Goal: Check status: Check status

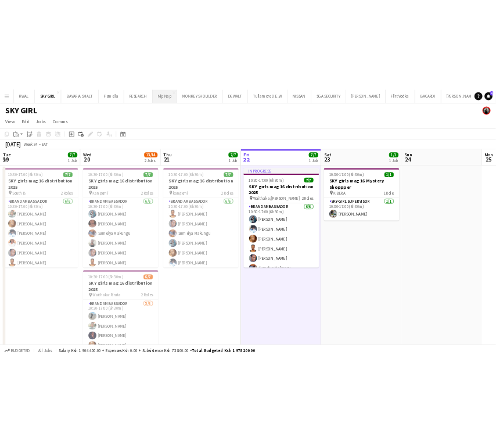
scroll to position [0, 389]
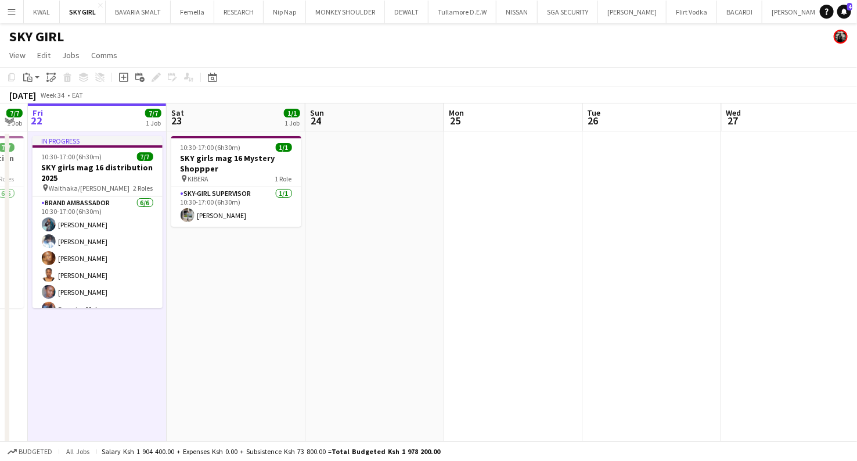
click at [7, 12] on app-icon "Menu" at bounding box center [11, 11] width 9 height 9
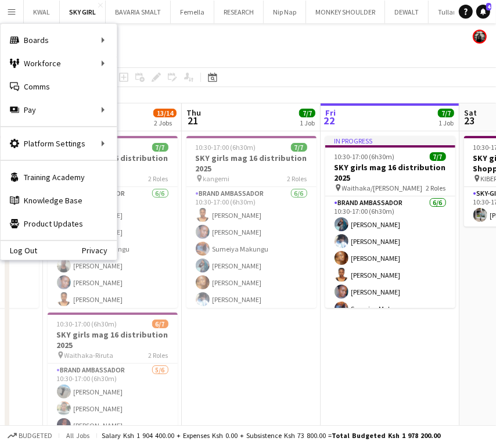
scroll to position [0, 369]
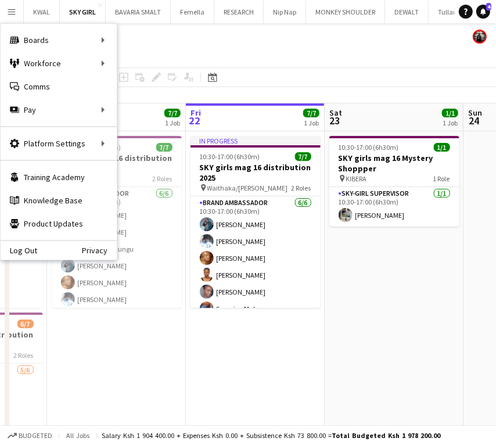
drag, startPoint x: 218, startPoint y: 317, endPoint x: 376, endPoint y: 331, distance: 158.6
click at [376, 331] on app-calendar-viewport "Mon 18 7/7 1 Job Tue 19 7/7 1 Job Wed 20 13/14 2 Jobs Thu 21 7/7 1 Job Fri 22 7…" at bounding box center [248, 305] width 496 height 404
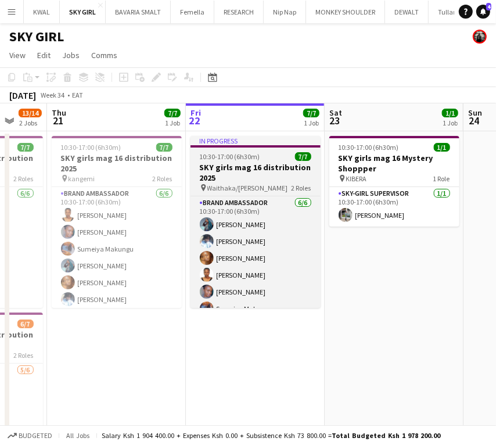
click at [245, 174] on h3 "SKY girls mag 16 distribution 2025" at bounding box center [255, 172] width 130 height 21
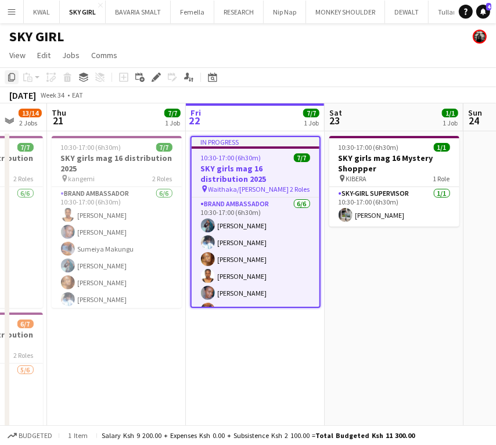
click at [14, 75] on icon "Copy" at bounding box center [11, 77] width 9 height 9
click at [423, 274] on app-date-cell "10:30-17:00 (6h30m) 1/1 SKY girls mag 16 Mystery Shoppper pin KIBERA 1 Role SKY…" at bounding box center [394, 319] width 139 height 376
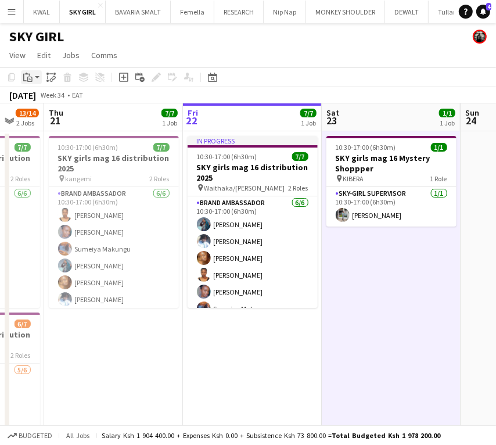
click at [35, 80] on app-action-btn "Paste" at bounding box center [31, 77] width 21 height 14
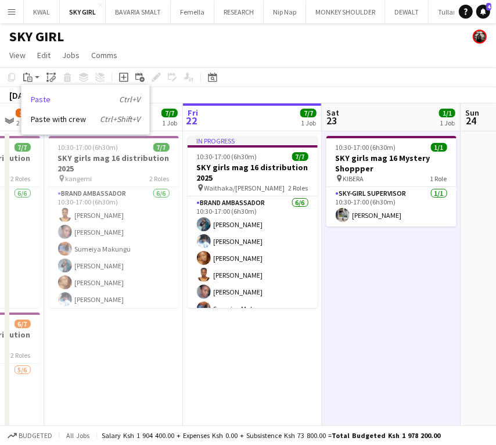
click at [37, 100] on link "Paste Ctrl+V" at bounding box center [85, 99] width 109 height 10
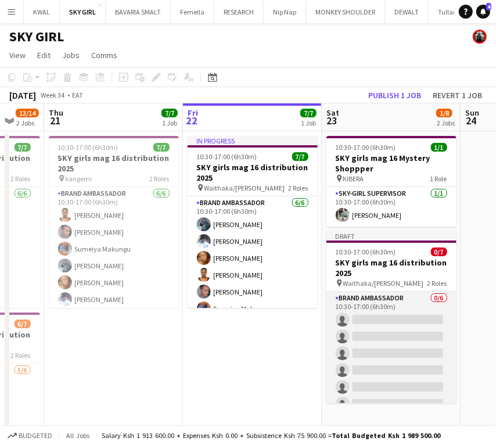
scroll to position [0, 374]
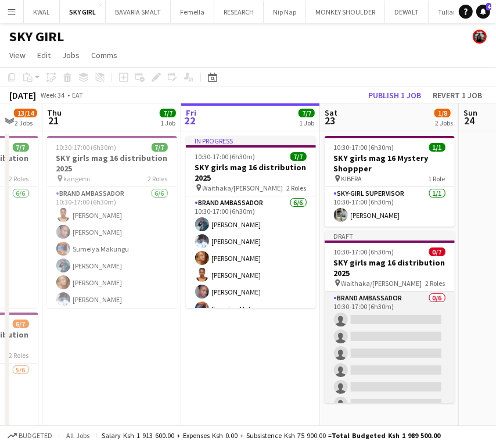
click at [387, 329] on app-card-role "Brand Ambassador 0/6 10:30-17:00 (6h30m) single-neutral-actions single-neutral-…" at bounding box center [390, 354] width 130 height 124
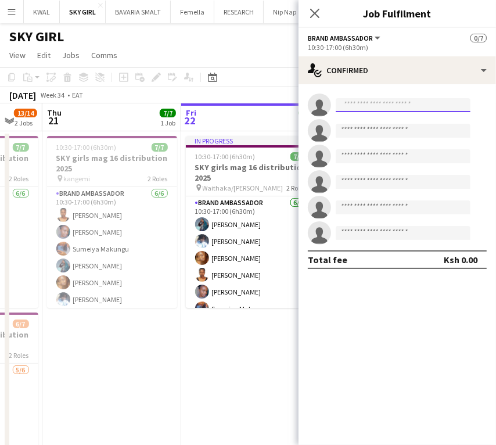
click at [369, 105] on input at bounding box center [403, 105] width 135 height 14
paste input "**********"
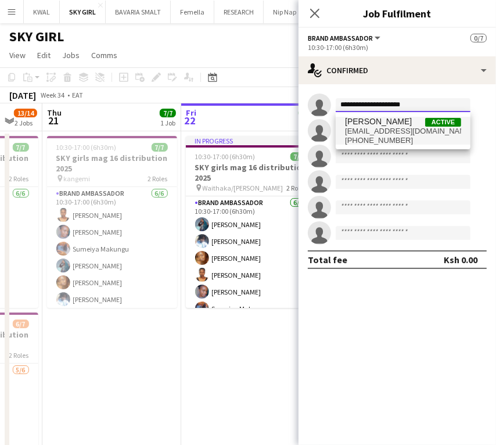
type input "**********"
click at [384, 134] on span "[EMAIL_ADDRESS][DOMAIN_NAME]" at bounding box center [403, 131] width 116 height 9
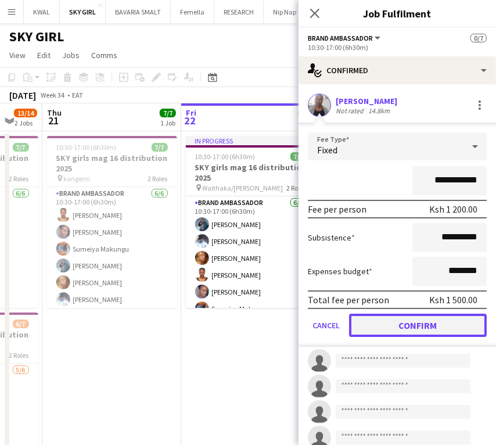
click at [394, 322] on button "Confirm" at bounding box center [418, 325] width 138 height 23
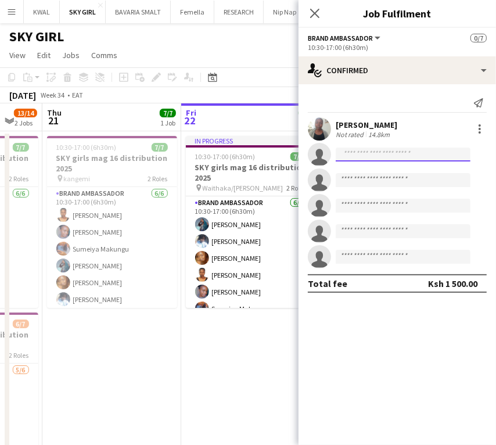
click at [374, 151] on input at bounding box center [403, 155] width 135 height 14
paste input "**********"
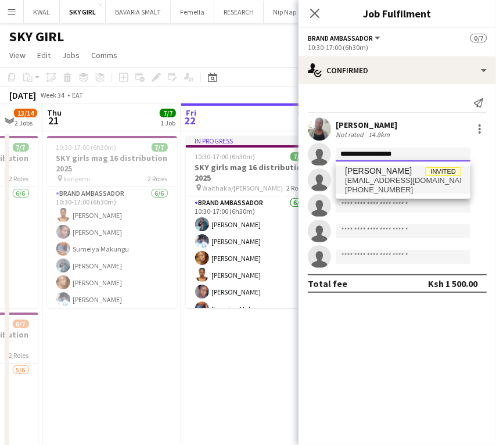
type input "**********"
click at [369, 176] on span "[EMAIL_ADDRESS][DOMAIN_NAME]" at bounding box center [403, 180] width 116 height 9
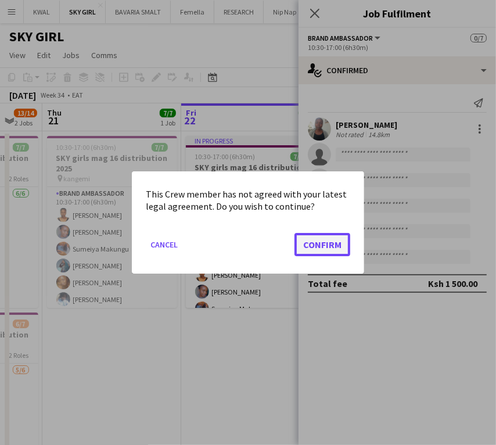
click at [325, 244] on button "Confirm" at bounding box center [322, 244] width 56 height 23
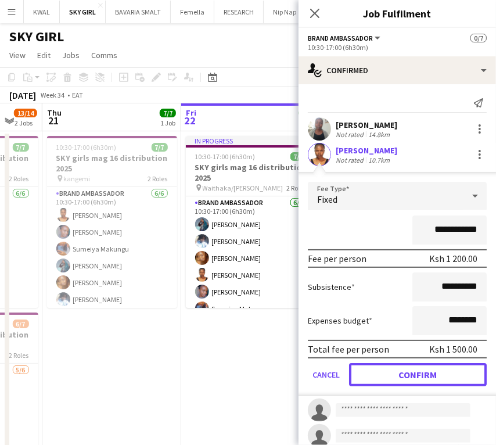
drag, startPoint x: 409, startPoint y: 376, endPoint x: 401, endPoint y: 376, distance: 8.1
click at [405, 376] on button "Confirm" at bounding box center [418, 374] width 138 height 23
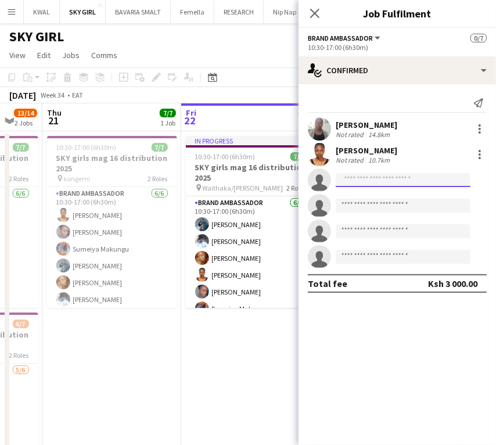
click at [371, 176] on input at bounding box center [403, 180] width 135 height 14
paste input "**********"
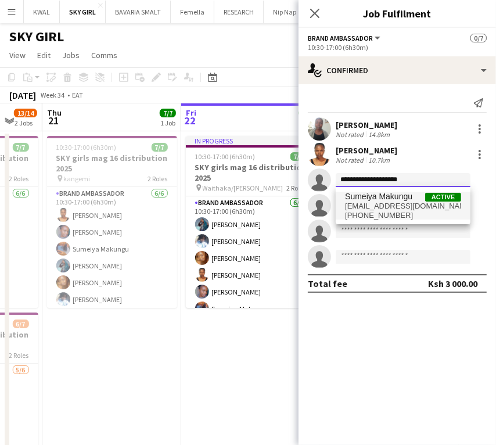
type input "**********"
click at [365, 208] on span "[EMAIL_ADDRESS][DOMAIN_NAME]" at bounding box center [403, 206] width 116 height 9
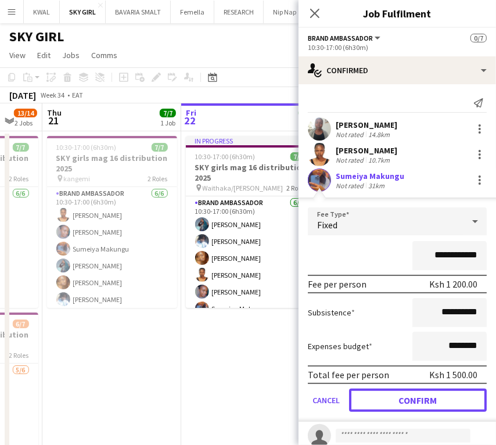
drag, startPoint x: 432, startPoint y: 390, endPoint x: 283, endPoint y: 347, distance: 154.8
click at [431, 390] on button "Confirm" at bounding box center [418, 400] width 138 height 23
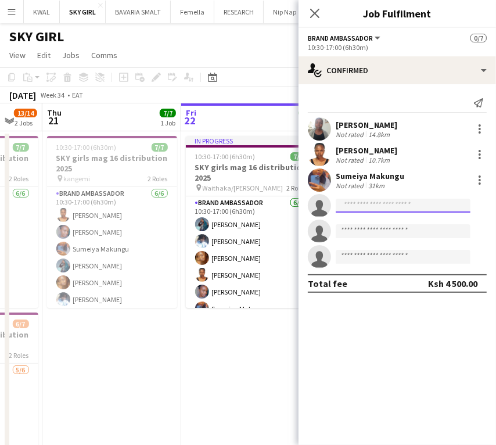
click at [372, 202] on input at bounding box center [403, 206] width 135 height 14
paste input "**********"
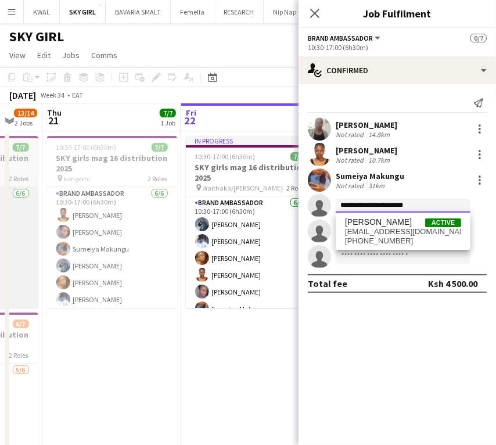
type input "**********"
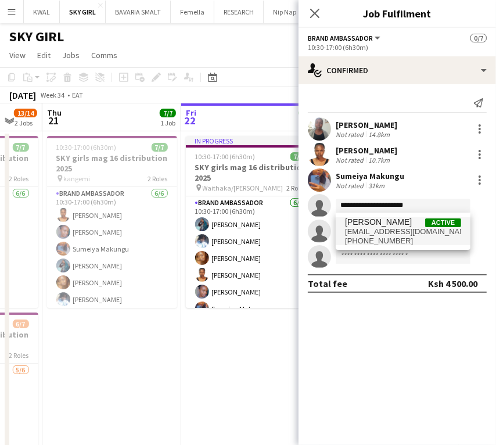
click at [381, 229] on span "[EMAIL_ADDRESS][DOMAIN_NAME]" at bounding box center [403, 231] width 116 height 9
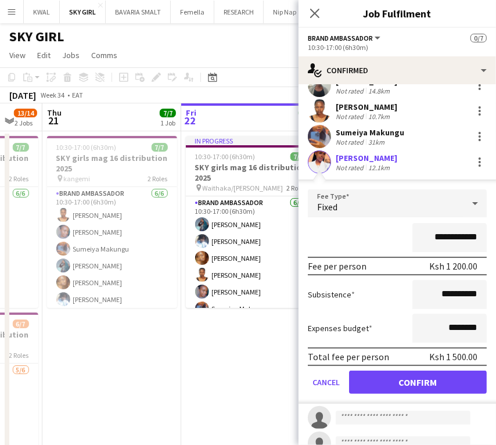
scroll to position [85, 0]
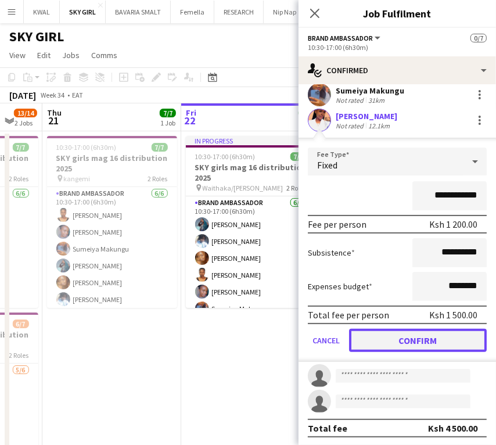
click at [427, 341] on button "Confirm" at bounding box center [418, 340] width 138 height 23
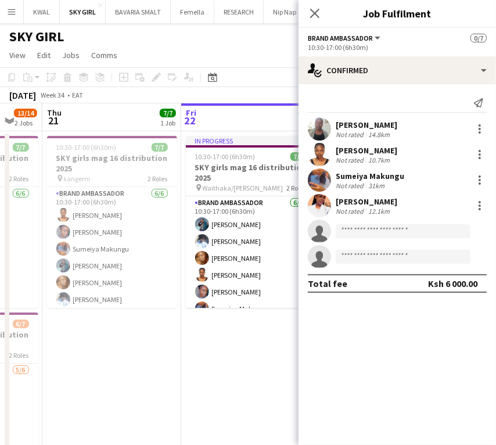
scroll to position [0, 0]
click at [361, 235] on input at bounding box center [403, 231] width 135 height 14
paste input "**********"
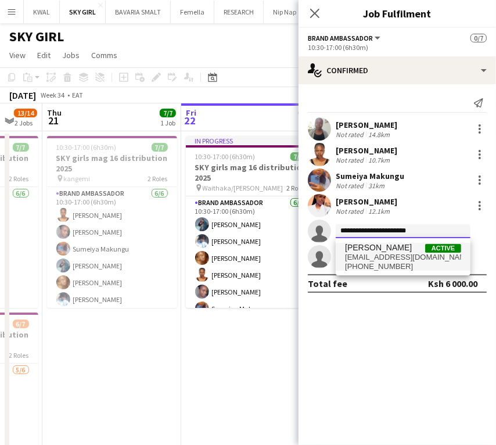
type input "**********"
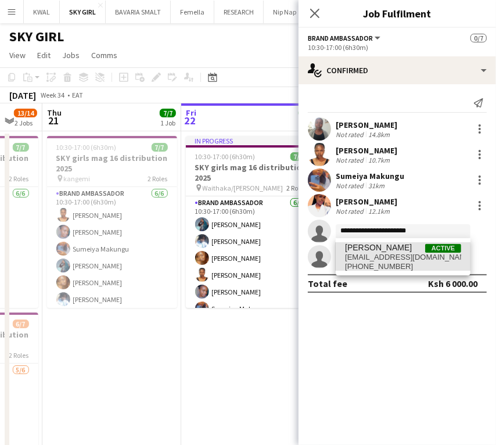
click at [401, 249] on span "[PERSON_NAME] Active" at bounding box center [403, 248] width 116 height 10
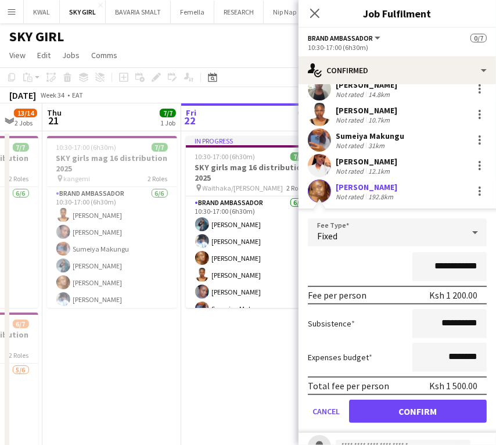
scroll to position [85, 0]
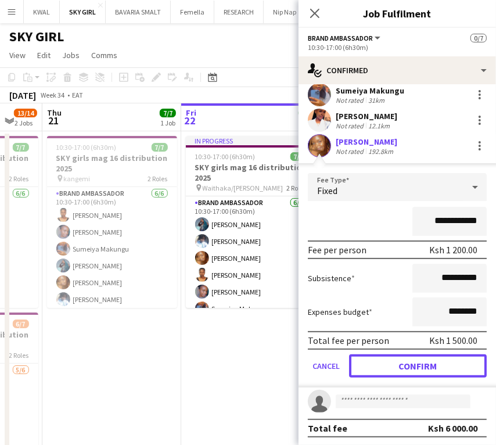
drag, startPoint x: 398, startPoint y: 362, endPoint x: 386, endPoint y: 363, distance: 11.6
click at [397, 362] on button "Confirm" at bounding box center [418, 365] width 138 height 23
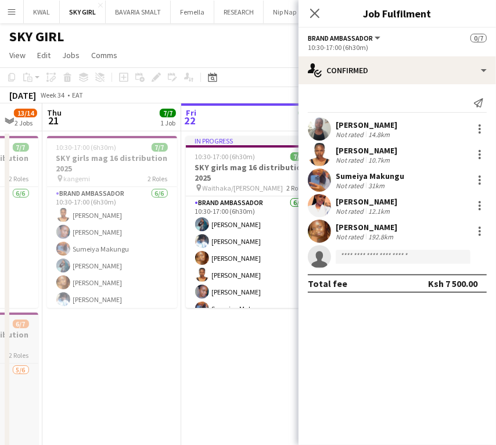
scroll to position [0, 0]
click at [373, 254] on input at bounding box center [403, 257] width 135 height 14
paste input "**********"
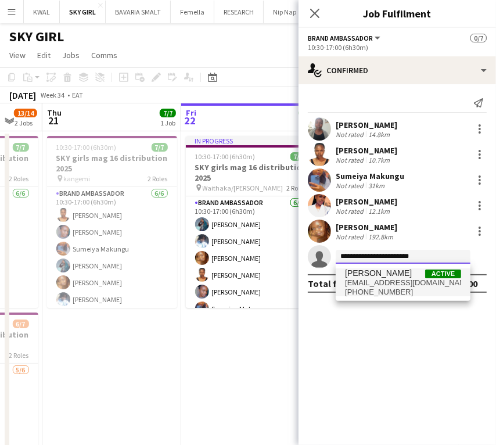
type input "**********"
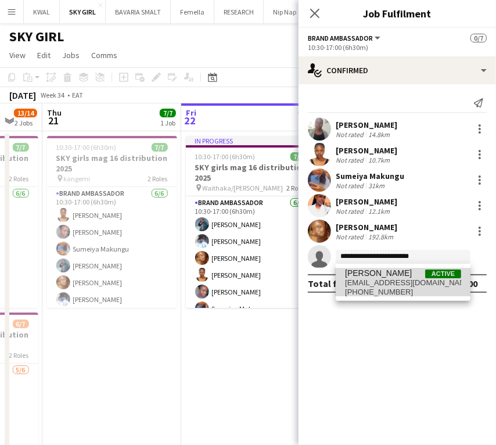
click at [386, 287] on span "[PHONE_NUMBER]" at bounding box center [403, 291] width 116 height 9
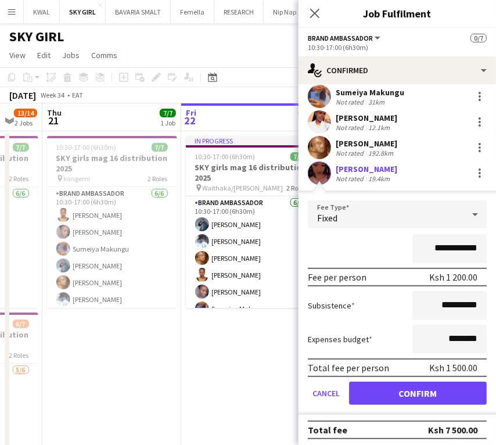
scroll to position [85, 0]
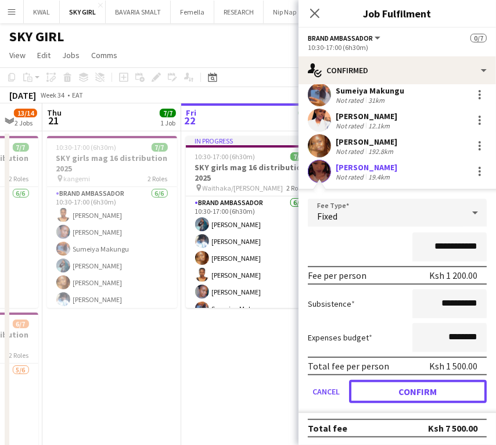
drag, startPoint x: 400, startPoint y: 386, endPoint x: 346, endPoint y: 377, distance: 54.2
click at [398, 387] on button "Confirm" at bounding box center [418, 391] width 138 height 23
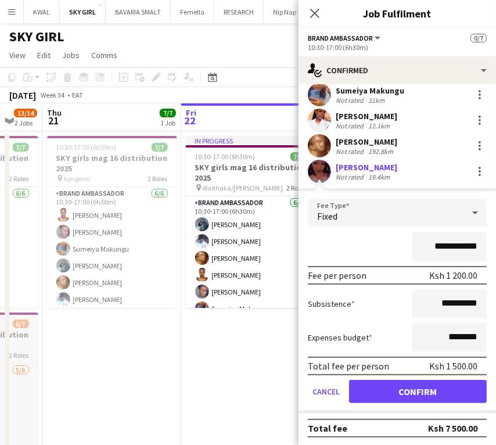
scroll to position [0, 0]
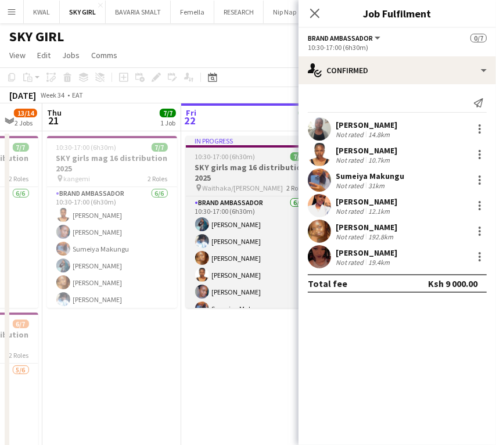
click at [225, 170] on h3 "SKY girls mag 16 distribution 2025" at bounding box center [251, 172] width 130 height 21
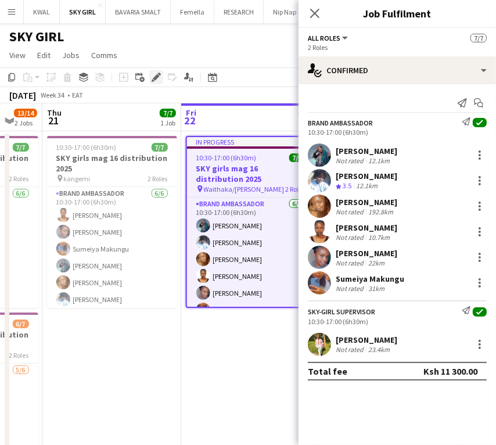
click at [156, 80] on icon "Edit" at bounding box center [156, 77] width 9 height 9
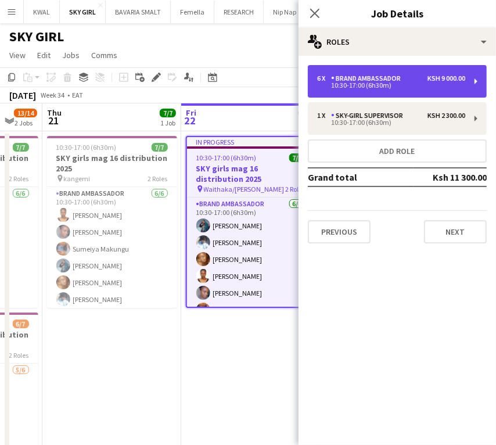
click at [385, 75] on div "Brand Ambassador" at bounding box center [368, 78] width 74 height 8
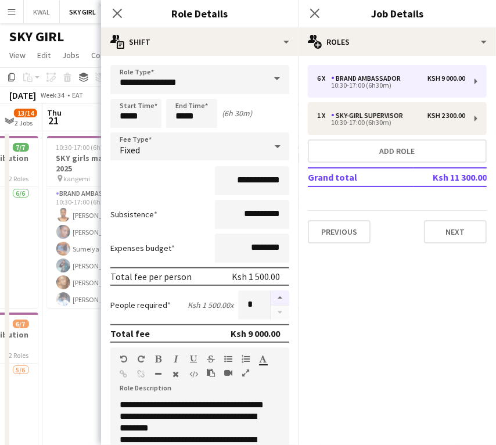
click at [271, 297] on button "button" at bounding box center [280, 297] width 19 height 15
type input "*"
click at [318, 16] on icon at bounding box center [314, 13] width 11 height 11
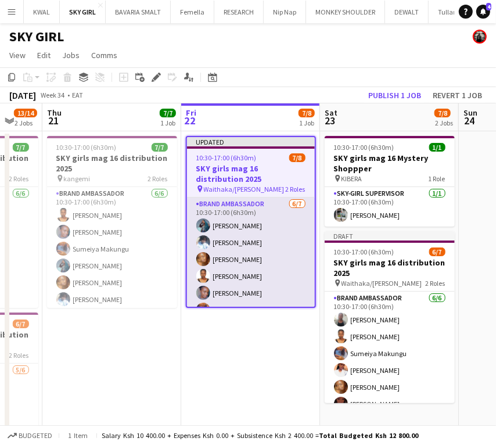
click at [244, 266] on app-card-role "Brand Ambassador [DATE] 10:30-17:00 (6h30m) [PERSON_NAME] [PERSON_NAME] [PERSON…" at bounding box center [251, 267] width 128 height 141
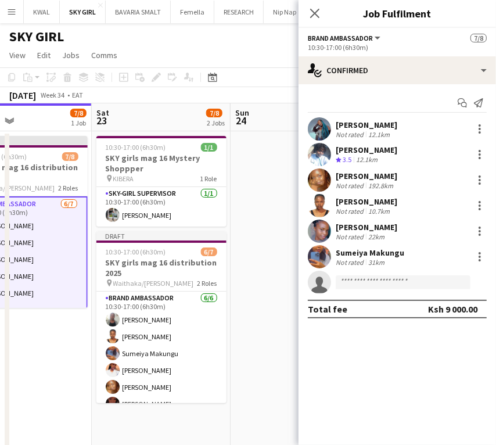
scroll to position [0, 472]
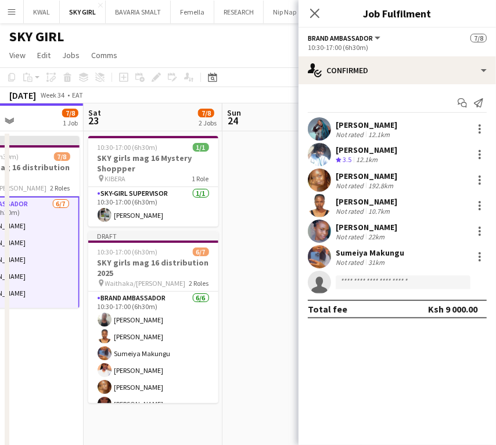
drag, startPoint x: 247, startPoint y: 343, endPoint x: 13, endPoint y: 339, distance: 234.7
click at [13, 339] on app-calendar-viewport "Tue 19 7/7 1 Job Wed 20 13/14 2 Jobs Thu 21 7/7 1 Job Fri 22 7/8 1 Job Sat 23 7…" at bounding box center [248, 305] width 496 height 404
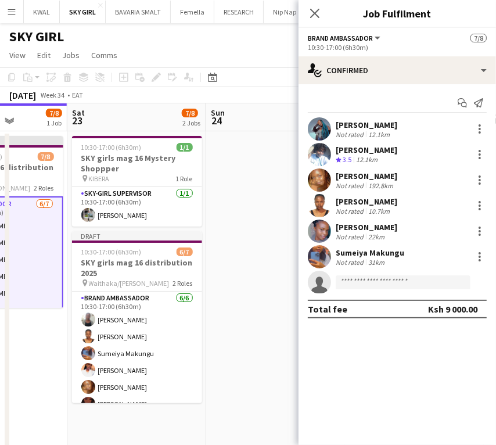
scroll to position [0, 496]
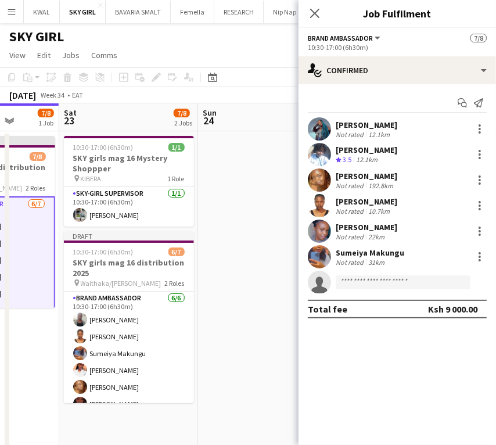
drag, startPoint x: 58, startPoint y: 346, endPoint x: 34, endPoint y: 341, distance: 24.8
click at [34, 341] on app-calendar-viewport "Tue 19 7/7 1 Job Wed 20 13/14 2 Jobs Thu 21 7/7 1 Job Fri 22 7/8 1 Job Sat 23 7…" at bounding box center [248, 305] width 496 height 404
paste input "**********"
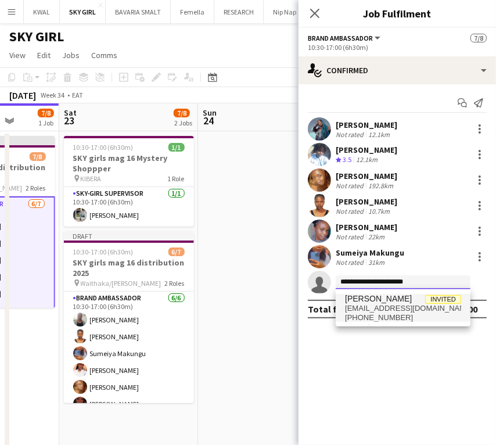
type input "**********"
click at [366, 299] on span "[PERSON_NAME]" at bounding box center [378, 299] width 67 height 10
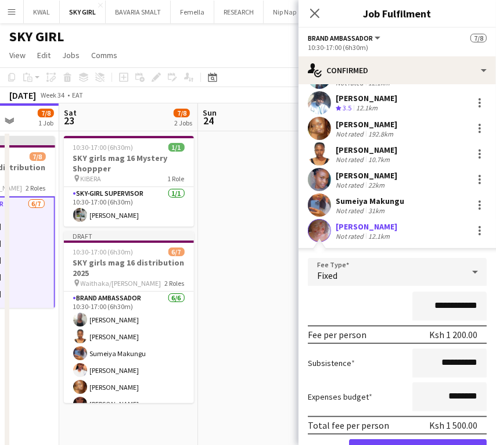
scroll to position [112, 0]
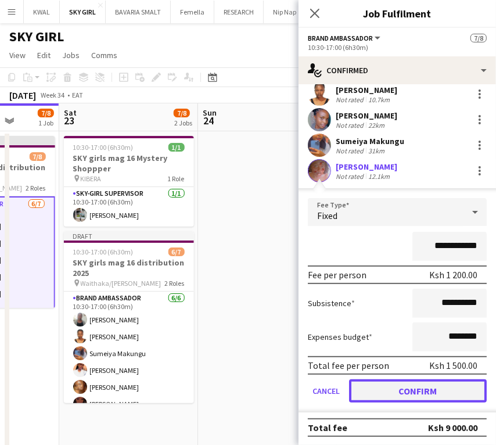
click at [407, 394] on button "Confirm" at bounding box center [418, 390] width 138 height 23
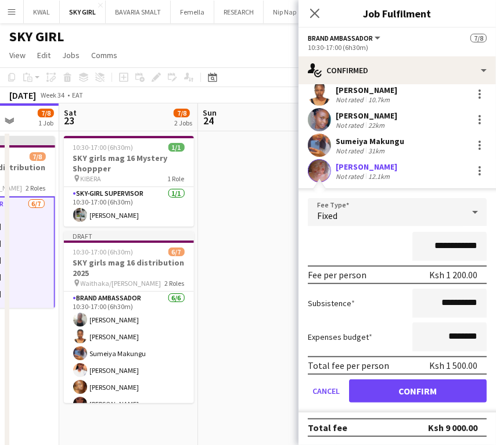
scroll to position [0, 0]
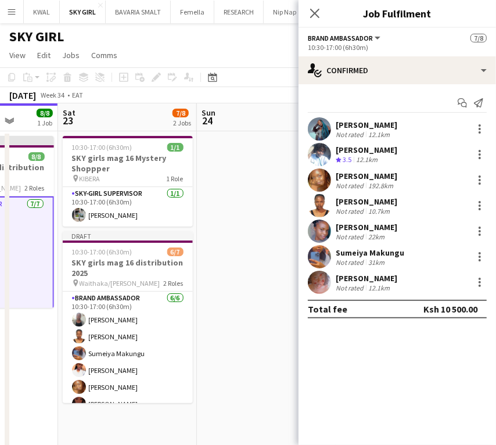
click at [253, 326] on app-date-cell at bounding box center [266, 319] width 139 height 376
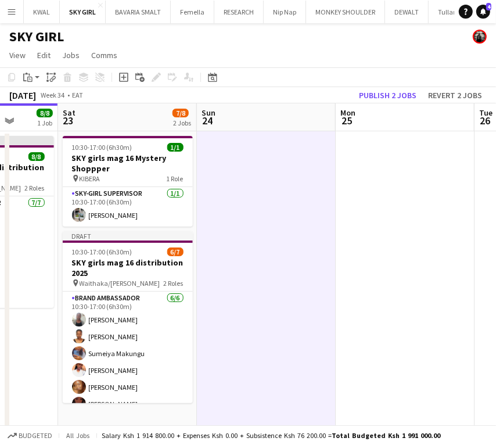
scroll to position [0, 497]
click at [274, 283] on app-date-cell at bounding box center [266, 319] width 139 height 376
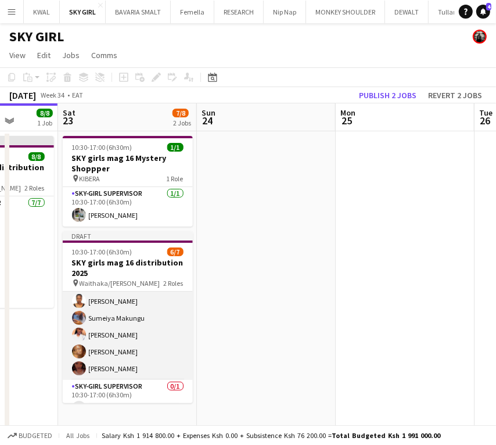
scroll to position [51, 0]
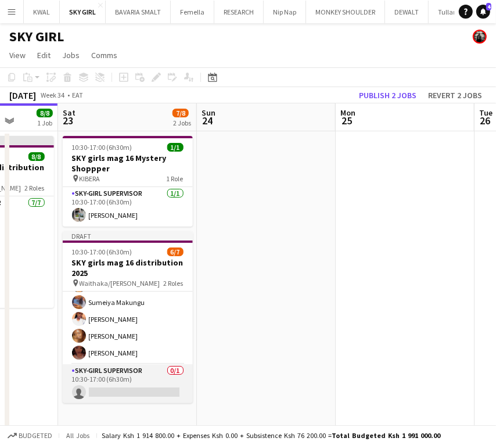
click at [127, 388] on app-card-role "SKY-GIRL SUPERVISOR 0/1 10:30-17:00 (6h30m) single-neutral-actions" at bounding box center [128, 383] width 130 height 39
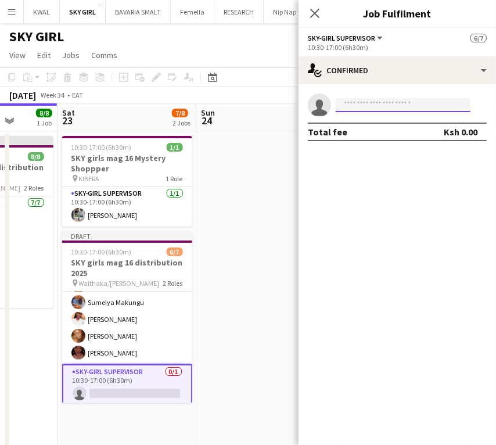
click at [381, 104] on input at bounding box center [403, 105] width 135 height 14
paste input "**********"
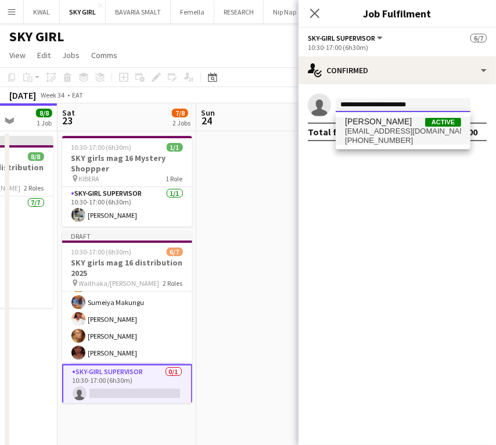
type input "**********"
click at [368, 128] on span "[EMAIL_ADDRESS][DOMAIN_NAME]" at bounding box center [403, 131] width 116 height 9
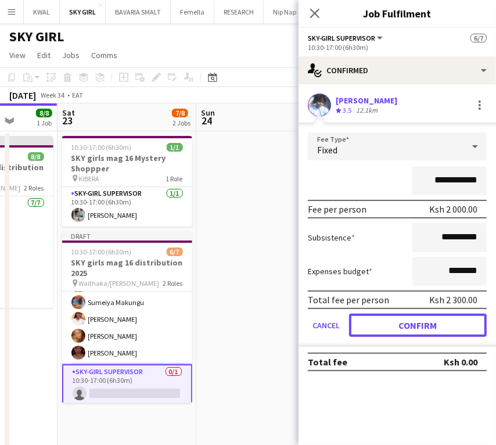
click at [405, 326] on button "Confirm" at bounding box center [418, 325] width 138 height 23
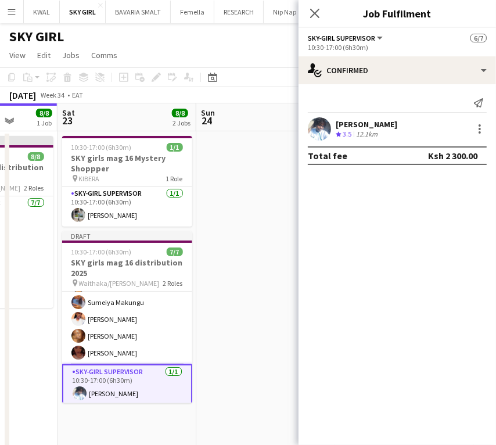
click at [253, 261] on app-date-cell at bounding box center [265, 319] width 139 height 376
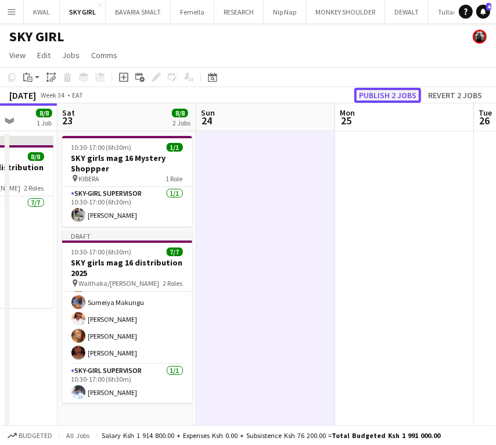
click at [397, 98] on button "Publish 2 jobs" at bounding box center [387, 95] width 67 height 15
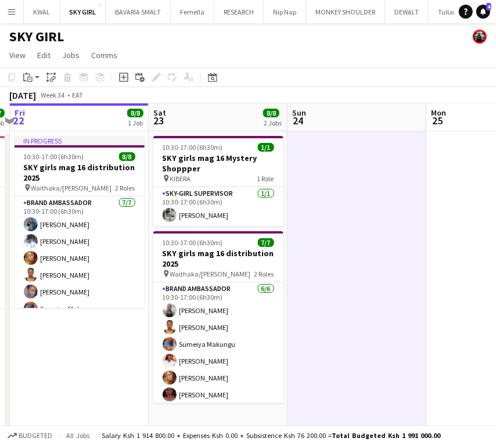
scroll to position [0, 406]
drag, startPoint x: 260, startPoint y: 293, endPoint x: 351, endPoint y: 286, distance: 92.0
click at [351, 286] on app-calendar-viewport "Tue 19 7/7 1 Job Wed 20 13/14 2 Jobs Thu 21 7/7 1 Job Fri 22 8/8 1 Job Sat 23 8…" at bounding box center [248, 305] width 496 height 404
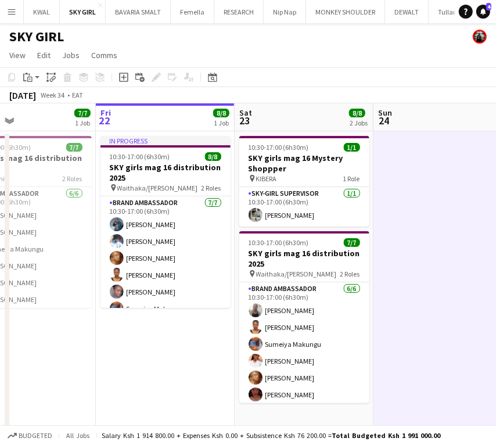
scroll to position [0, 319]
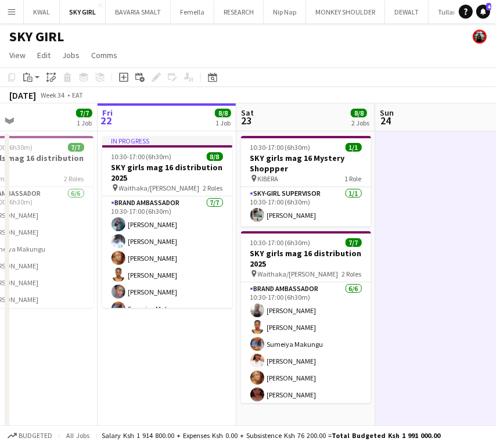
drag, startPoint x: 228, startPoint y: 349, endPoint x: 315, endPoint y: 349, distance: 87.1
click at [315, 349] on app-calendar-viewport "Tue 19 7/7 1 Job Wed 20 13/14 2 Jobs Thu 21 7/7 1 Job Fri 22 8/8 1 Job Sat 23 8…" at bounding box center [248, 305] width 496 height 404
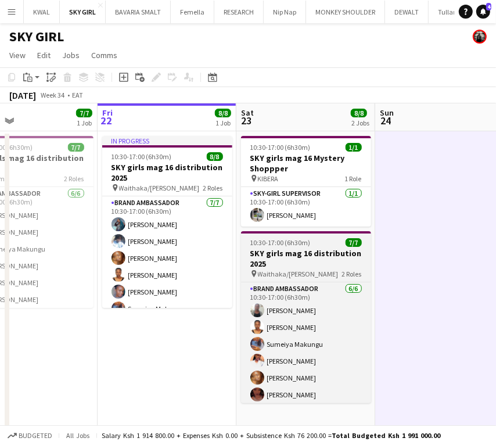
click at [278, 252] on h3 "SKY girls mag 16 distribution 2025" at bounding box center [306, 258] width 130 height 21
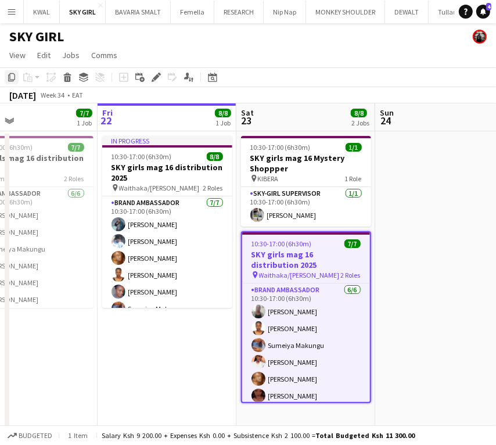
click at [9, 80] on icon "Copy" at bounding box center [11, 77] width 9 height 9
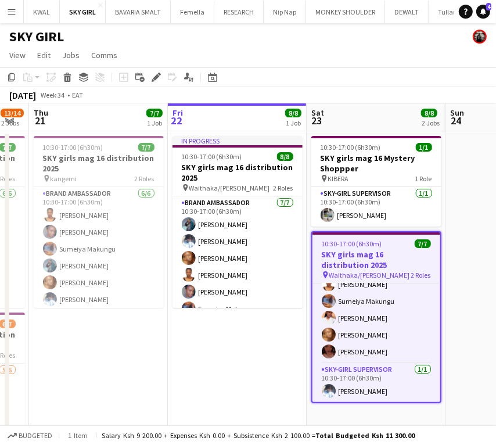
scroll to position [0, 249]
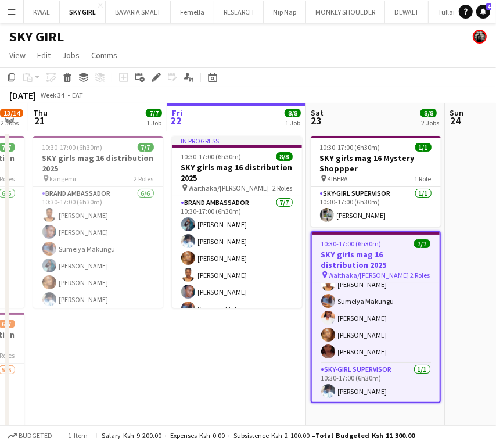
drag, startPoint x: 228, startPoint y: 354, endPoint x: 297, endPoint y: 347, distance: 70.0
click at [297, 347] on app-calendar-viewport "Tue 19 7/7 1 Job Wed 20 13/14 2 Jobs Thu 21 7/7 1 Job Fri 22 8/8 1 Job Sat 23 8…" at bounding box center [248, 305] width 496 height 404
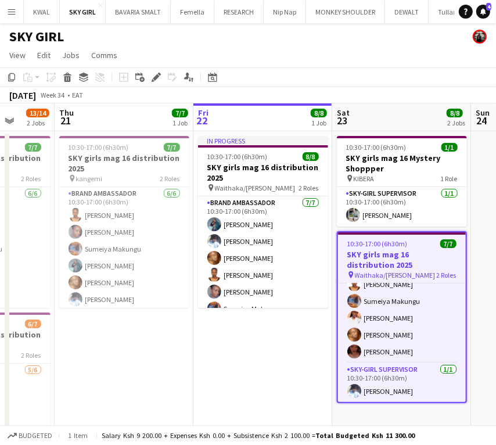
drag, startPoint x: 204, startPoint y: 334, endPoint x: 224, endPoint y: 333, distance: 19.8
click at [230, 335] on app-calendar-viewport "Mon 18 7/7 1 Job Tue 19 7/7 1 Job Wed 20 13/14 2 Jobs Thu 21 7/7 1 Job Fri 22 8…" at bounding box center [248, 305] width 496 height 404
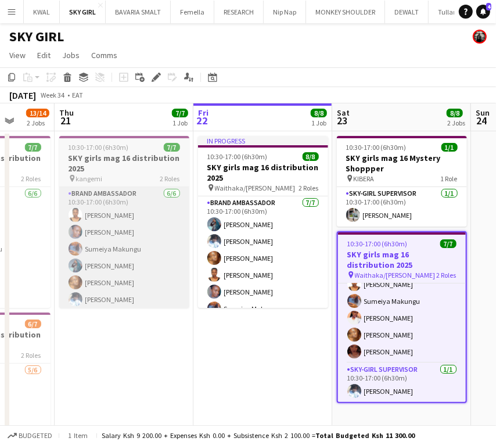
scroll to position [0, 362]
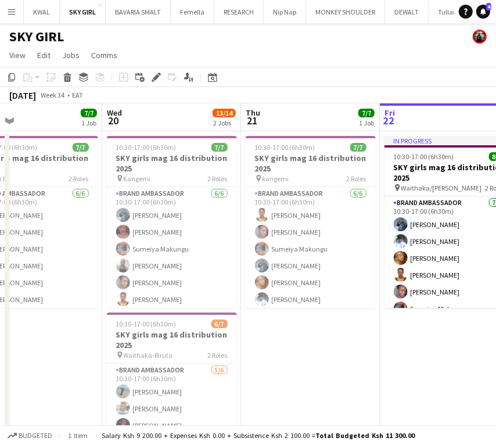
drag, startPoint x: 240, startPoint y: 359, endPoint x: 404, endPoint y: 351, distance: 163.9
click at [426, 347] on app-calendar-viewport "Sun 17 Mon 18 7/7 1 Job Tue 19 7/7 1 Job Wed 20 13/14 2 Jobs Thu 21 7/7 1 Job F…" at bounding box center [248, 305] width 496 height 404
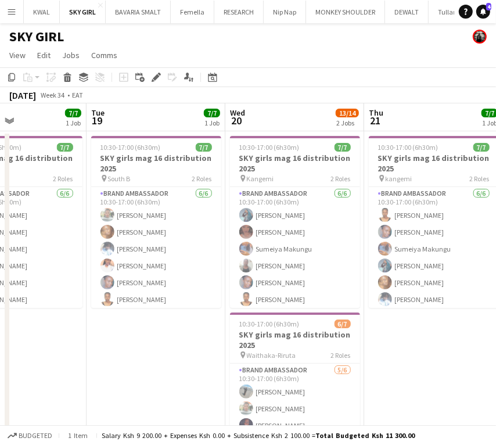
drag, startPoint x: 242, startPoint y: 349, endPoint x: 366, endPoint y: 345, distance: 123.8
click at [366, 345] on app-calendar-viewport "Sat 16 Sun 17 9/9 2 Jobs Mon 18 7/7 1 Job Tue 19 7/7 1 Job Wed 20 13/14 2 Jobs …" at bounding box center [248, 305] width 496 height 404
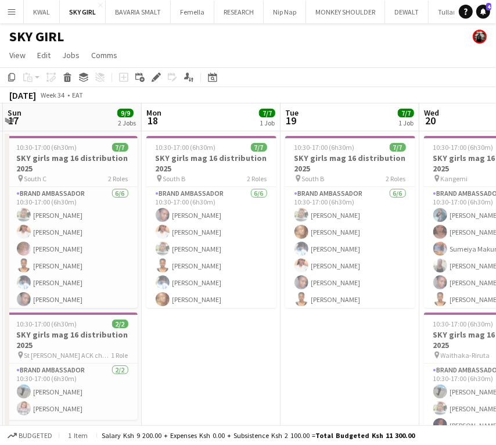
drag, startPoint x: 114, startPoint y: 336, endPoint x: 310, endPoint y: 345, distance: 195.3
click at [310, 345] on app-calendar-viewport "Fri 15 Sat 16 10/10 2 Jobs Sun 17 9/9 2 Jobs Mon 18 7/7 1 Job Tue 19 7/7 1 Job …" at bounding box center [248, 305] width 496 height 404
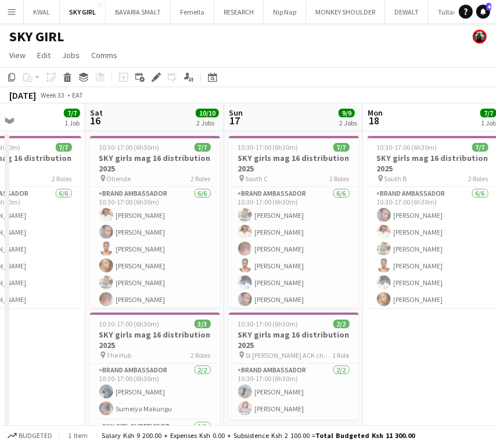
scroll to position [0, 311]
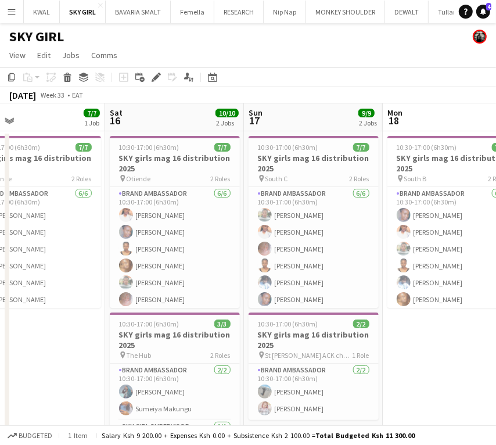
drag, startPoint x: 154, startPoint y: 354, endPoint x: 394, endPoint y: 360, distance: 240.5
click at [394, 360] on app-calendar-viewport "Wed 13 Thu 14 8/8 1 Job Fri 15 7/7 1 Job Sat 16 10/10 2 Jobs Sun 17 9/9 2 Jobs …" at bounding box center [248, 305] width 496 height 404
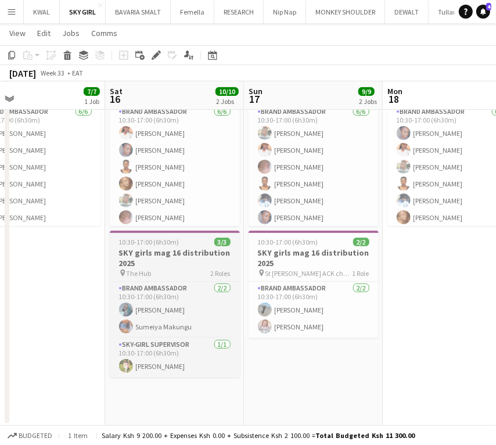
click at [148, 267] on h3 "SKY girls mag 16 distribution 2025" at bounding box center [175, 257] width 130 height 21
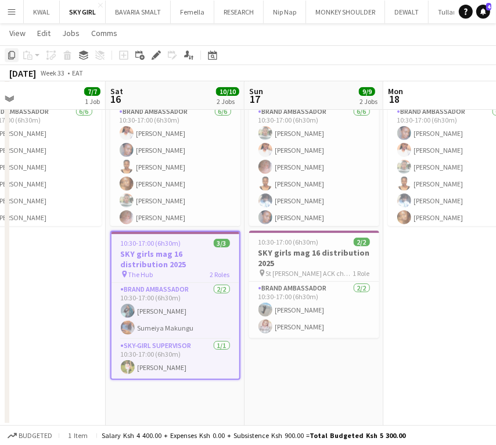
click at [14, 56] on icon "Copy" at bounding box center [11, 55] width 9 height 9
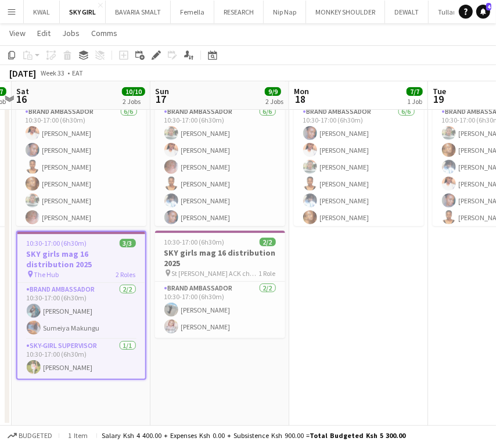
scroll to position [0, 294]
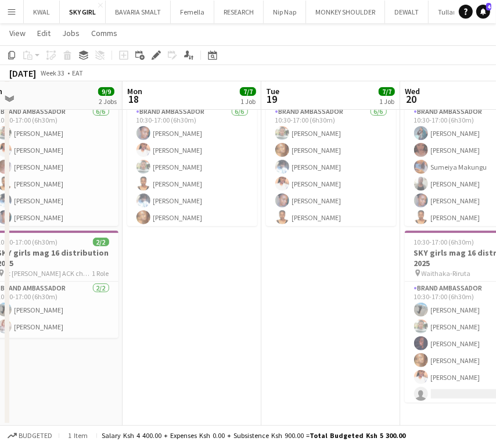
drag, startPoint x: 405, startPoint y: 337, endPoint x: -100, endPoint y: 292, distance: 506.7
click at [0, 292] on html "Menu Boards Boards Boards All jobs Status Workforce Workforce My Workforce Recr…" at bounding box center [248, 182] width 496 height 526
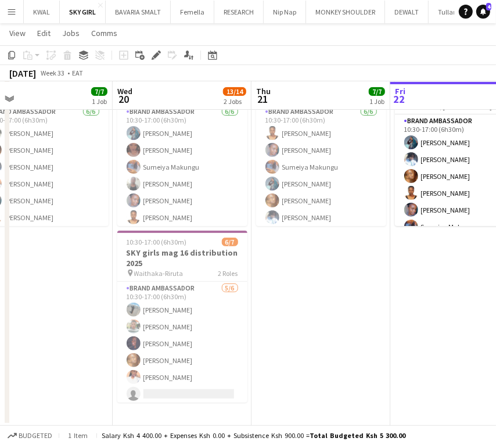
drag, startPoint x: 308, startPoint y: 360, endPoint x: -23, endPoint y: 332, distance: 332.8
click at [0, 332] on html "Menu Boards Boards Boards All jobs Status Workforce Workforce My Workforce Recr…" at bounding box center [248, 182] width 496 height 526
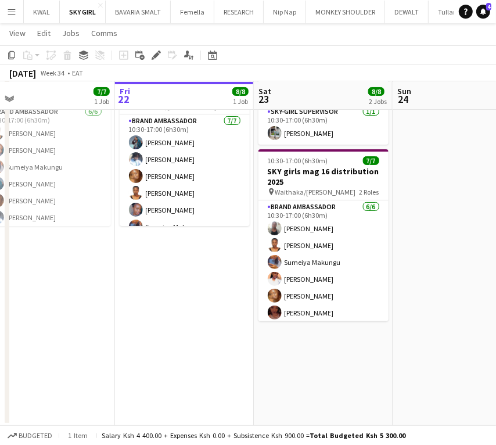
drag, startPoint x: 379, startPoint y: 343, endPoint x: 98, endPoint y: 329, distance: 280.8
click at [99, 330] on app-calendar-viewport "Mon 18 7/7 1 Job Tue 19 7/7 1 Job Wed 20 13/14 2 Jobs Thu 21 7/7 1 Job Fri 22 8…" at bounding box center [248, 195] width 496 height 461
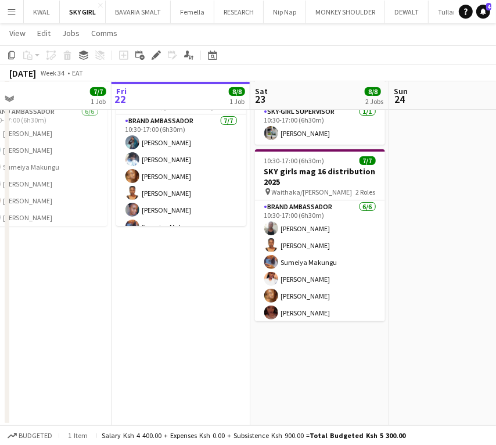
click at [312, 351] on app-date-cell "10:30-17:00 (6h30m) 1/1 SKY girls mag 16 Mystery Shoppper pin KIBERA 1 Role SKY…" at bounding box center [319, 237] width 139 height 376
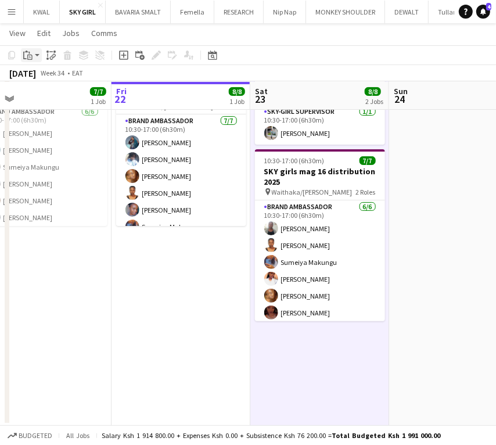
click at [39, 59] on app-action-btn "Paste" at bounding box center [31, 55] width 21 height 14
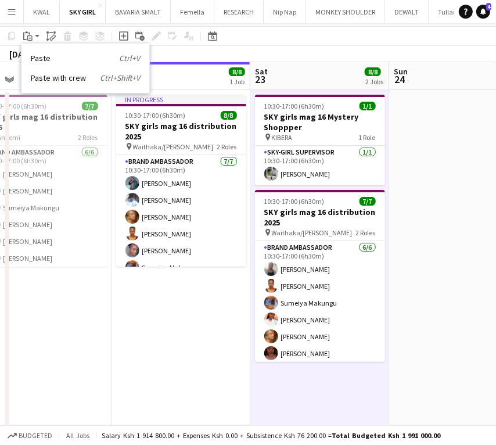
scroll to position [81, 0]
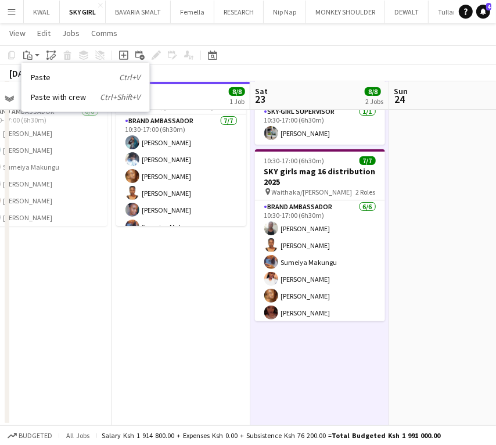
click at [318, 363] on app-date-cell "10:30-17:00 (6h30m) 1/1 SKY girls mag 16 Mystery Shoppper pin KIBERA 1 Role SKY…" at bounding box center [319, 237] width 139 height 376
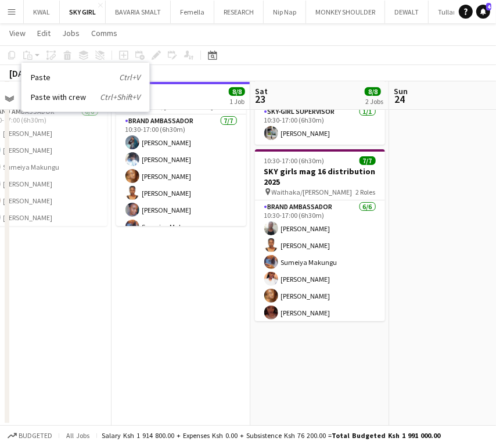
click at [318, 363] on app-date-cell "10:30-17:00 (6h30m) 1/1 SKY girls mag 16 Mystery Shoppper pin KIBERA 1 Role SKY…" at bounding box center [319, 237] width 139 height 376
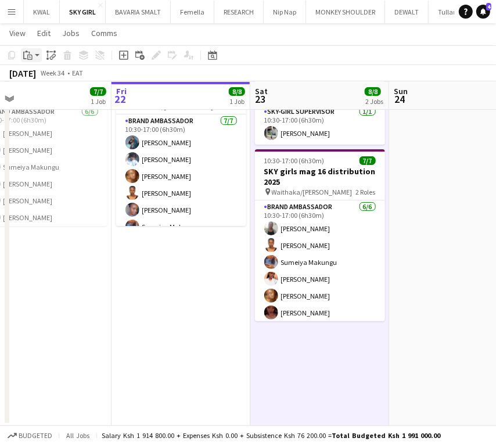
click at [37, 57] on app-action-btn "Paste" at bounding box center [31, 55] width 21 height 14
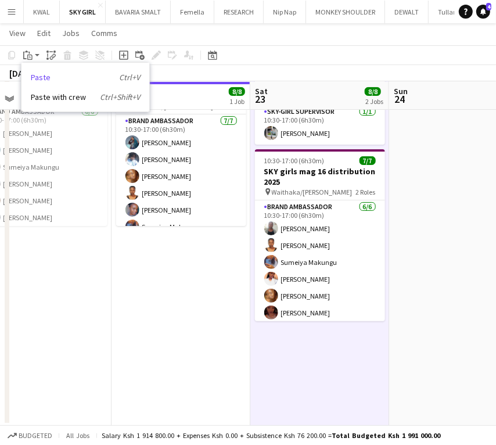
click at [42, 80] on link "Paste Ctrl+V" at bounding box center [85, 77] width 109 height 10
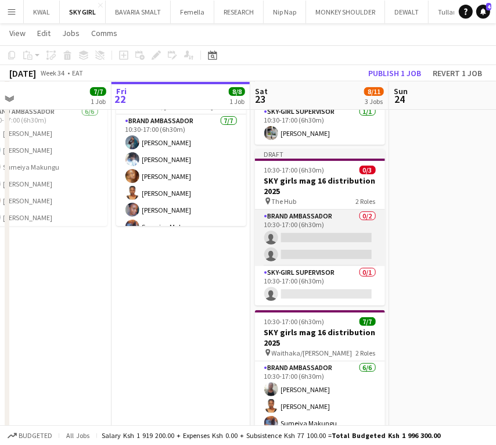
click at [325, 236] on app-card-role "Brand Ambassador 0/2 10:30-17:00 (6h30m) single-neutral-actions single-neutral-…" at bounding box center [320, 238] width 130 height 56
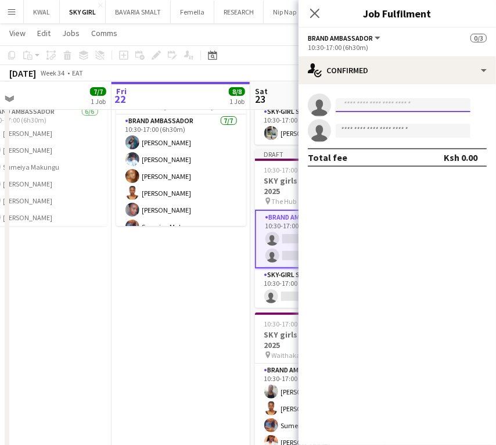
click at [358, 106] on input at bounding box center [403, 105] width 135 height 14
paste input "**********"
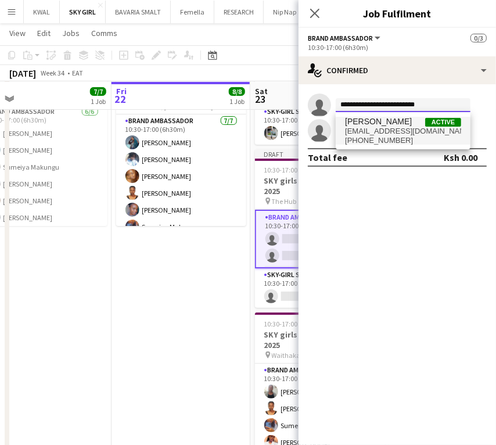
type input "**********"
click at [386, 134] on span "[EMAIL_ADDRESS][DOMAIN_NAME]" at bounding box center [403, 131] width 116 height 9
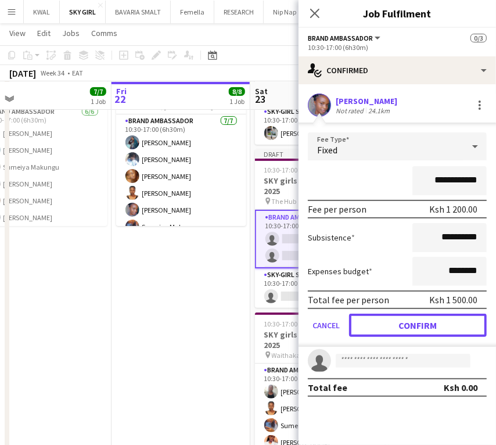
drag, startPoint x: 426, startPoint y: 328, endPoint x: 193, endPoint y: 275, distance: 238.2
click at [422, 329] on button "Confirm" at bounding box center [418, 325] width 138 height 23
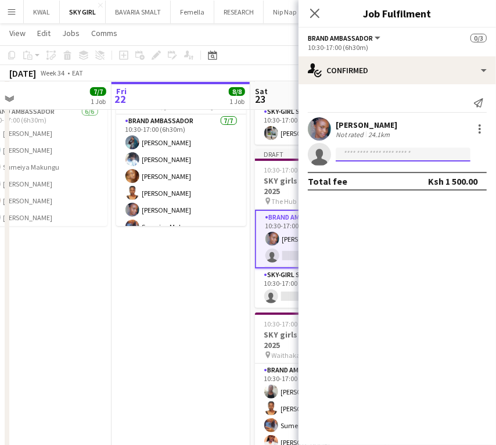
click at [374, 148] on input at bounding box center [403, 155] width 135 height 14
paste input "**********"
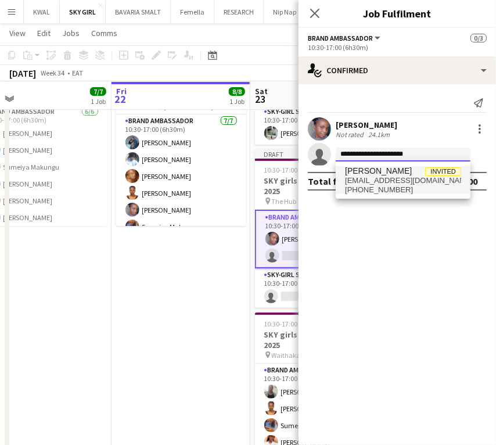
type input "**********"
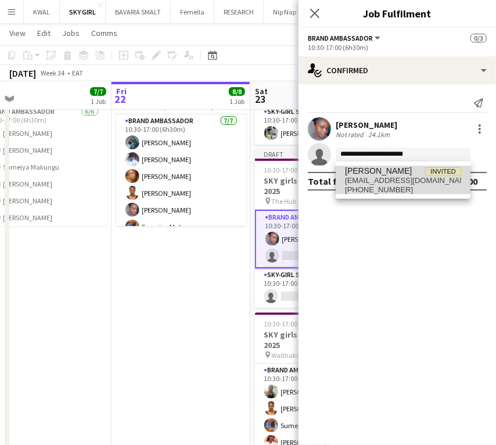
click at [391, 180] on span "[EMAIL_ADDRESS][DOMAIN_NAME]" at bounding box center [403, 180] width 116 height 9
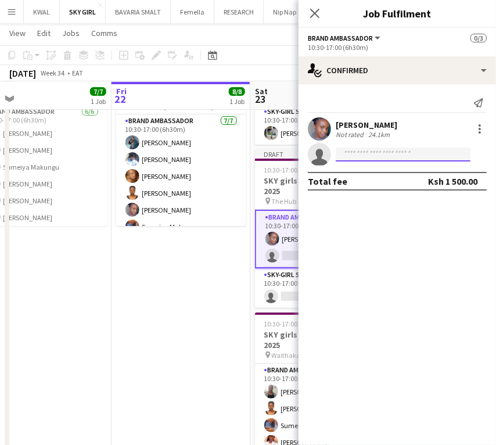
scroll to position [0, 0]
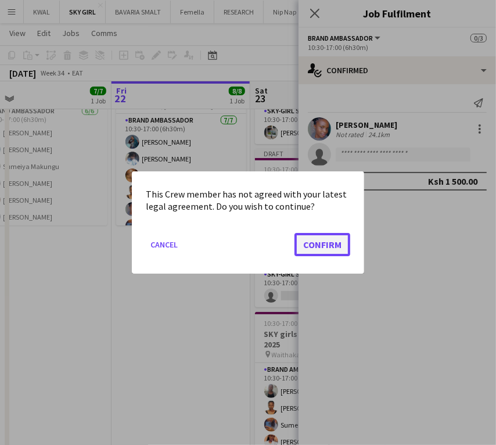
click at [315, 246] on button "Confirm" at bounding box center [322, 244] width 56 height 23
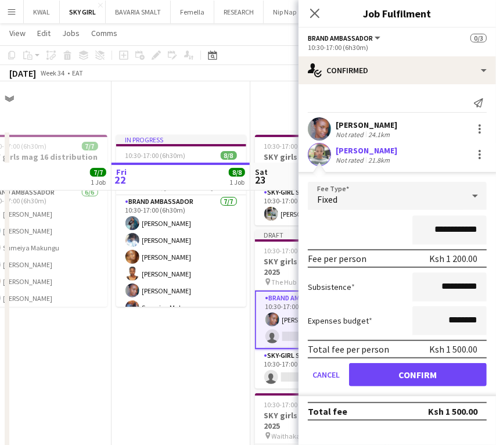
scroll to position [81, 0]
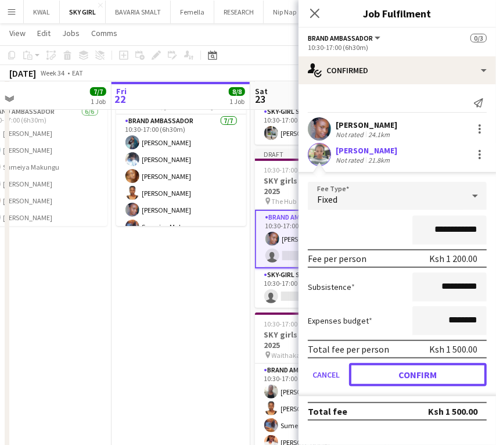
drag, startPoint x: 436, startPoint y: 369, endPoint x: 392, endPoint y: 363, distance: 44.5
click at [436, 369] on button "Confirm" at bounding box center [418, 374] width 138 height 23
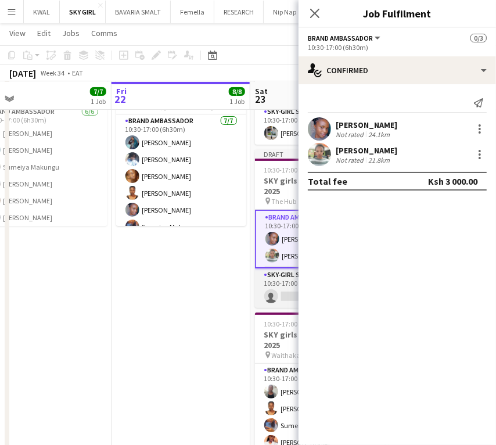
click at [287, 296] on app-card-role "SKY-GIRL SUPERVISOR 0/1 10:30-17:00 (6h30m) single-neutral-actions" at bounding box center [320, 287] width 130 height 39
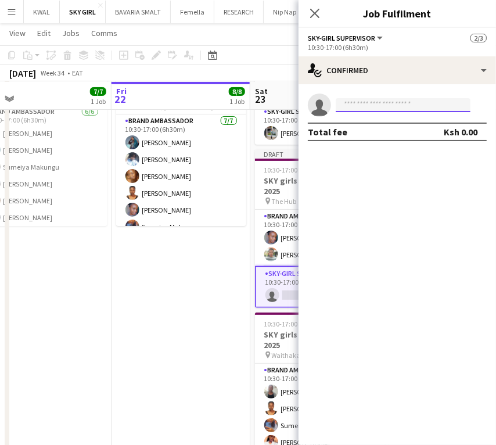
click at [365, 107] on input at bounding box center [403, 105] width 135 height 14
paste input "**********"
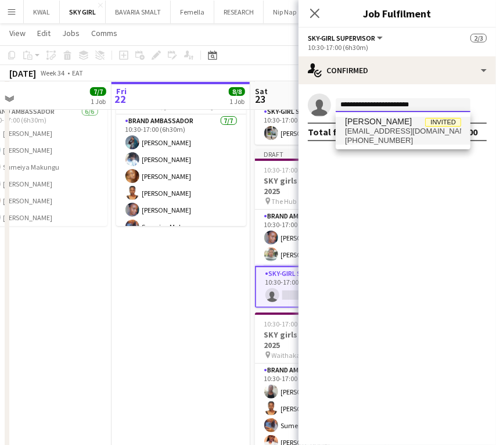
type input "**********"
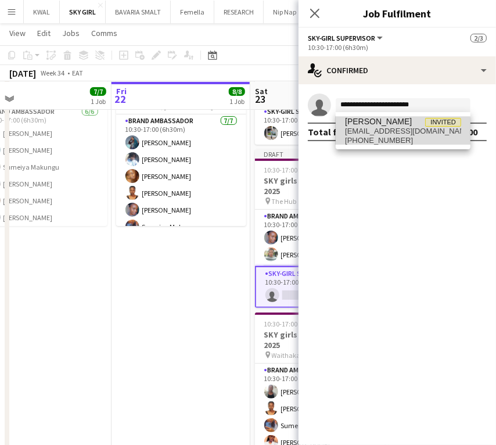
click at [372, 136] on span "[PHONE_NUMBER]" at bounding box center [403, 140] width 116 height 9
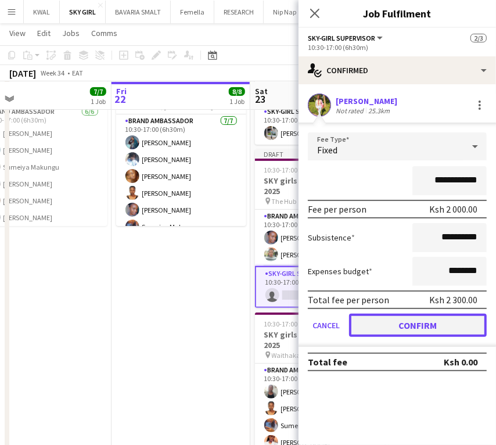
click at [422, 324] on button "Confirm" at bounding box center [418, 325] width 138 height 23
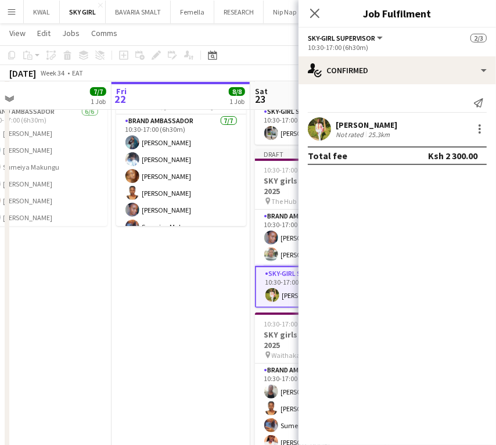
click at [186, 303] on app-date-cell "In progress 10:30-17:00 (6h30m) 8/8 SKY girls mag 16 distribution 2025 pin Wait…" at bounding box center [181, 282] width 139 height 467
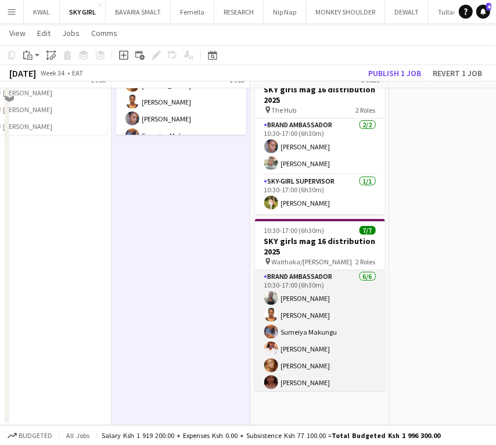
scroll to position [0, 0]
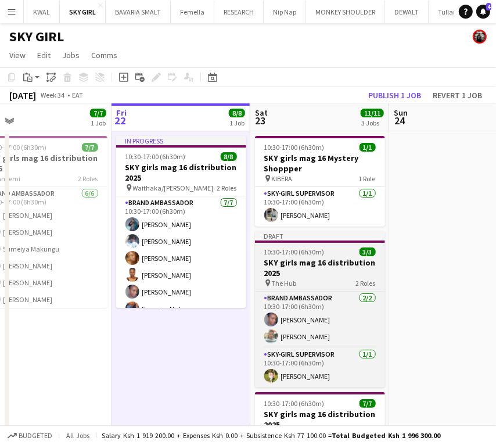
click at [303, 273] on h3 "SKY girls mag 16 distribution 2025" at bounding box center [320, 267] width 130 height 21
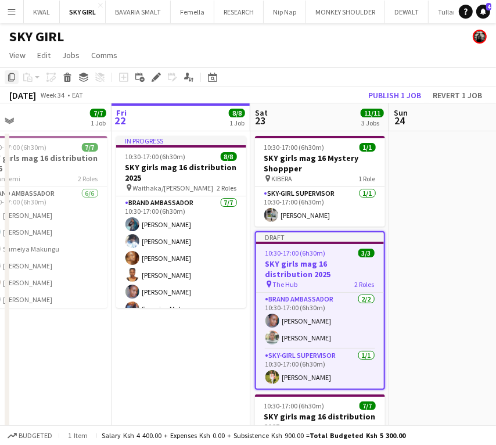
click at [8, 78] on icon "Copy" at bounding box center [11, 77] width 9 height 9
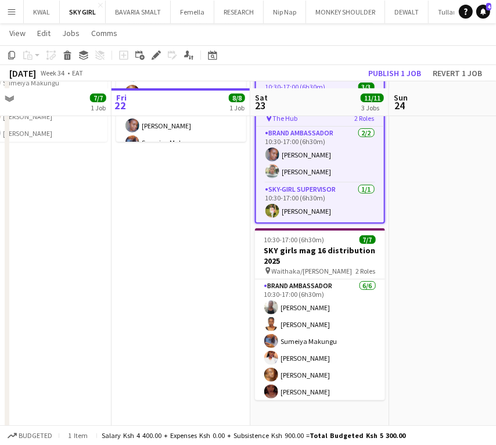
scroll to position [172, 0]
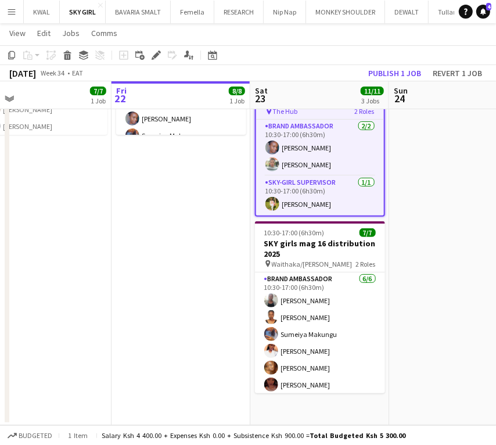
click at [418, 156] on app-date-cell at bounding box center [458, 191] width 139 height 467
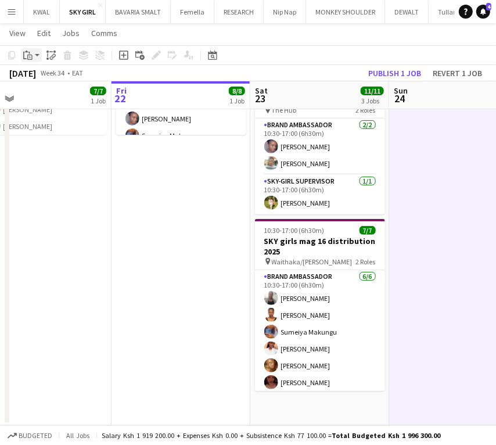
click at [35, 57] on app-action-btn "Paste" at bounding box center [31, 55] width 21 height 14
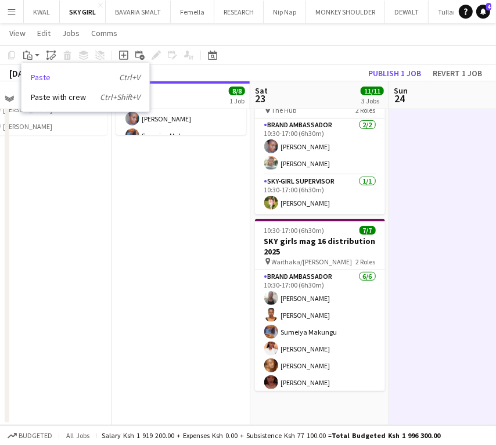
click at [39, 78] on link "Paste Ctrl+V" at bounding box center [85, 77] width 109 height 10
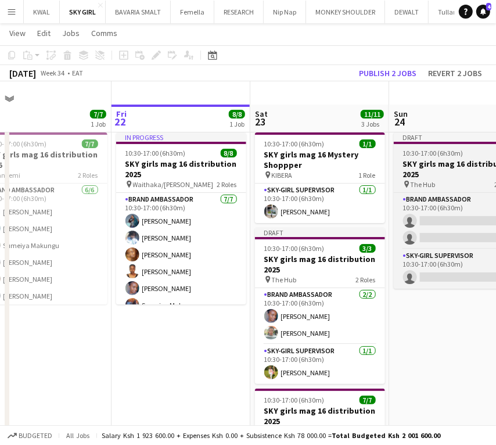
scroll to position [0, 0]
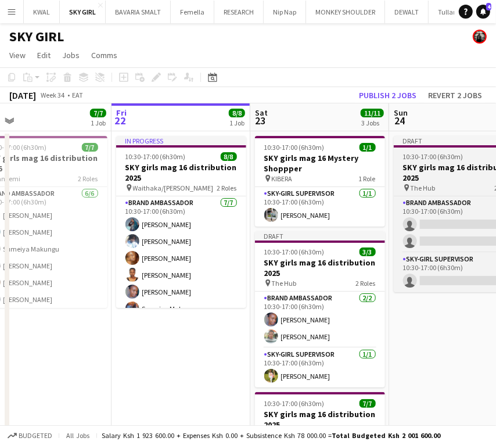
click at [433, 171] on h3 "SKY girls mag 16 distribution 2025" at bounding box center [459, 172] width 130 height 21
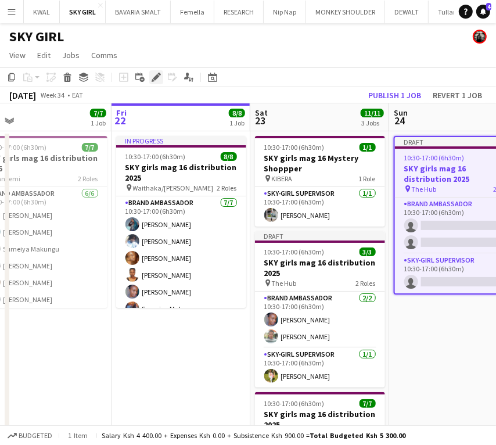
click at [150, 82] on div "Edit" at bounding box center [156, 77] width 14 height 14
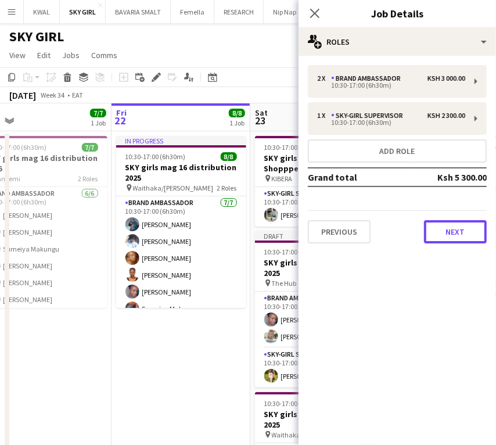
drag, startPoint x: 468, startPoint y: 231, endPoint x: 448, endPoint y: 224, distance: 20.8
click at [463, 231] on button "Next" at bounding box center [455, 231] width 63 height 23
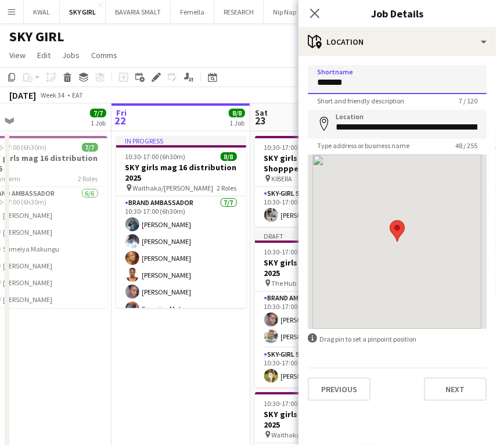
drag, startPoint x: 186, startPoint y: 112, endPoint x: 227, endPoint y: 101, distance: 42.0
click at [186, 107] on body "Menu Boards Boards Boards All jobs Status Workforce Workforce My Workforce Recr…" at bounding box center [248, 309] width 496 height 618
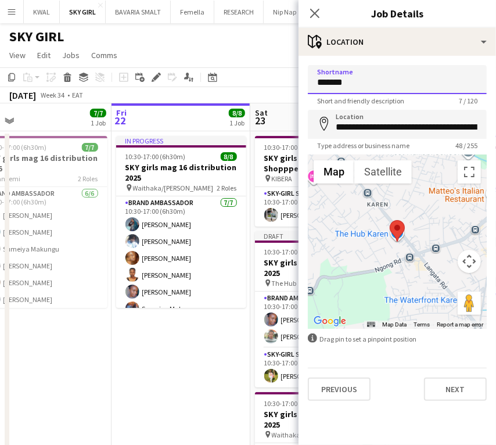
paste input "**********"
type input "**********"
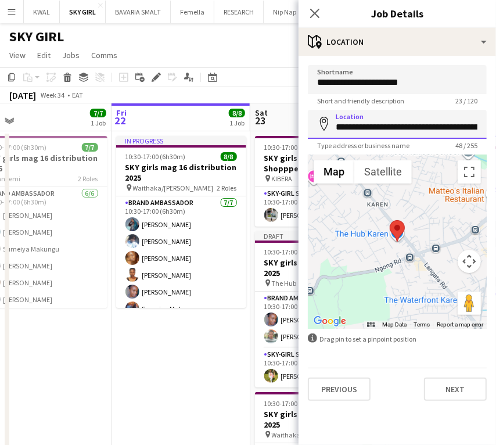
click at [339, 126] on input "**********" at bounding box center [397, 124] width 179 height 29
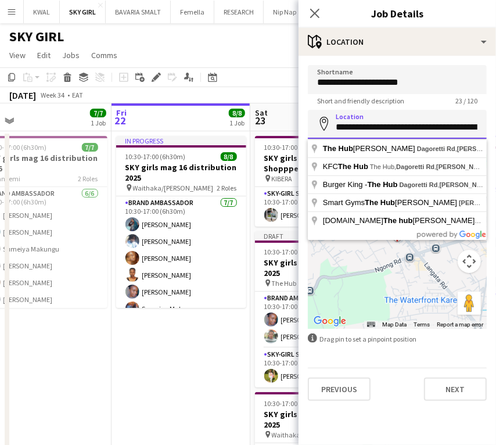
scroll to position [0, 45]
drag, startPoint x: 335, startPoint y: 124, endPoint x: 514, endPoint y: 122, distance: 179.5
click at [495, 122] on html "Menu Boards Boards Boards All jobs Status Workforce Workforce My Workforce Recr…" at bounding box center [248, 309] width 496 height 618
paste input
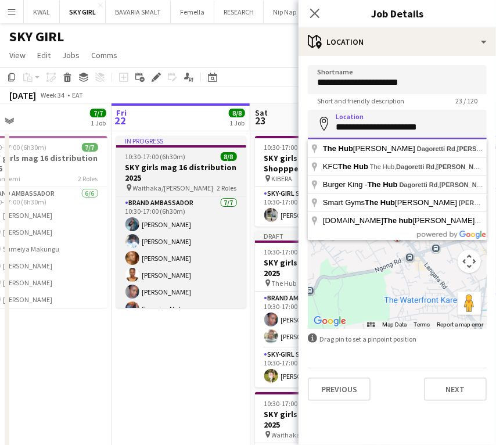
scroll to position [0, 0]
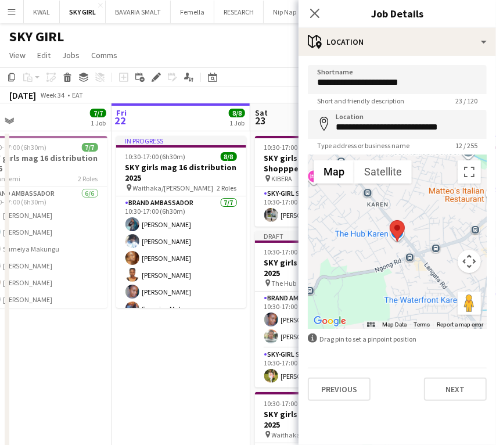
type input "**********"
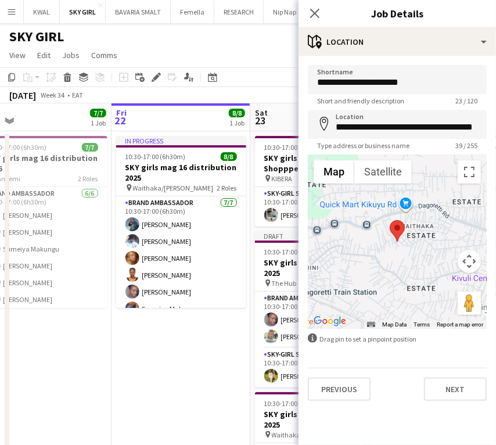
drag, startPoint x: 166, startPoint y: 376, endPoint x: 162, endPoint y: 369, distance: 8.3
click at [164, 376] on app-date-cell "In progress 10:30-17:00 (6h30m) 8/8 SKY girls mag 16 distribution 2025 pin Wait…" at bounding box center [181, 364] width 139 height 467
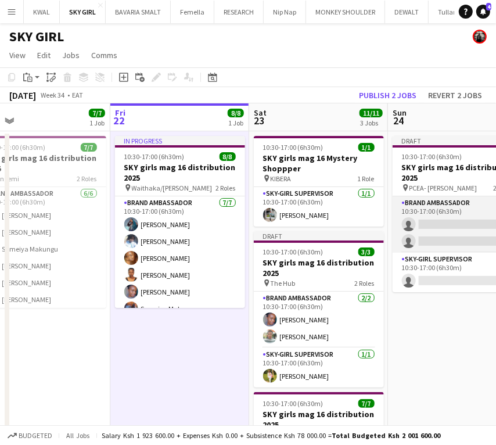
click at [424, 222] on app-card-role "Brand Ambassador 0/2 10:30-17:00 (6h30m) single-neutral-actions single-neutral-…" at bounding box center [458, 224] width 130 height 56
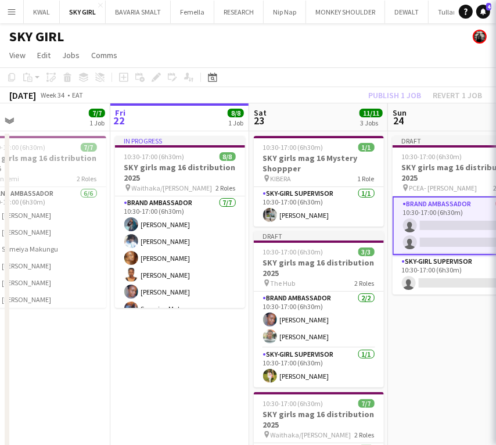
scroll to position [0, 446]
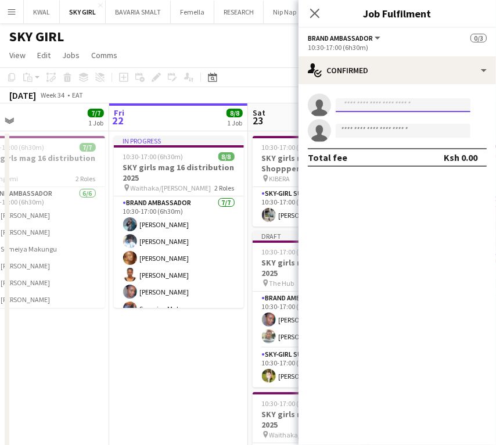
click at [368, 103] on input at bounding box center [403, 105] width 135 height 14
paste input "**********"
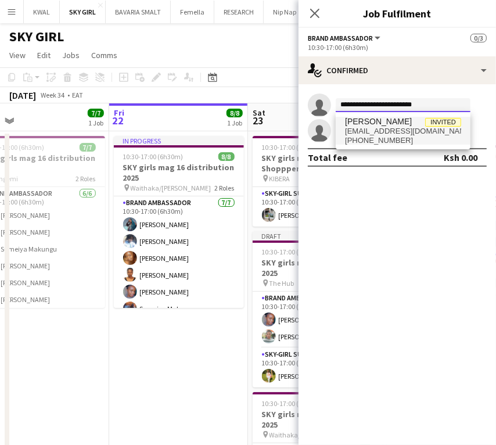
type input "**********"
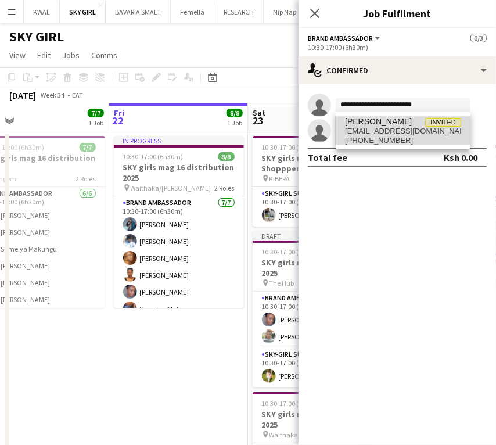
click at [383, 136] on span "[PHONE_NUMBER]" at bounding box center [403, 140] width 116 height 9
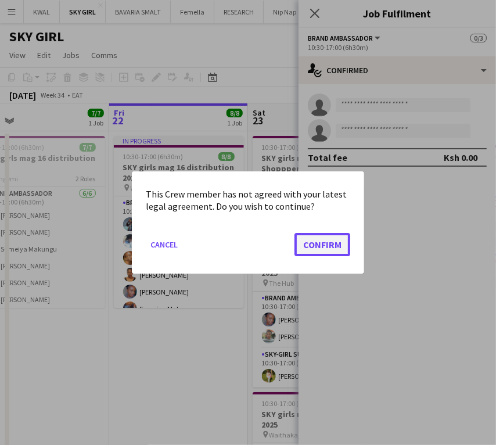
click at [329, 235] on button "Confirm" at bounding box center [322, 244] width 56 height 23
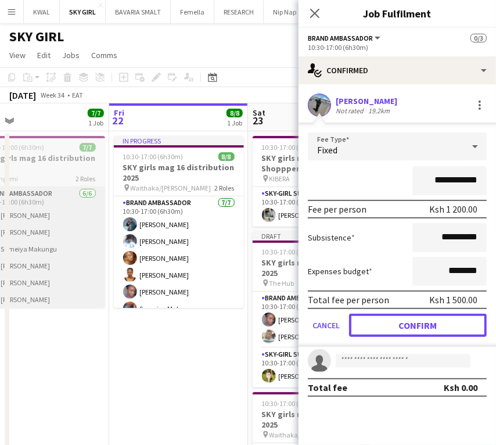
drag, startPoint x: 411, startPoint y: 322, endPoint x: 26, endPoint y: 292, distance: 385.6
click at [408, 322] on button "Confirm" at bounding box center [418, 325] width 138 height 23
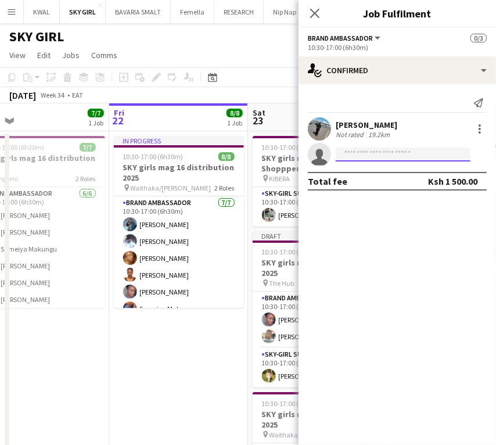
click at [376, 151] on input at bounding box center [403, 155] width 135 height 14
paste input "**********"
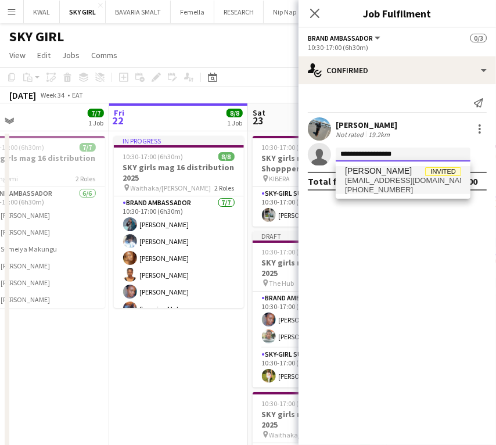
type input "**********"
click at [361, 182] on span "[EMAIL_ADDRESS][DOMAIN_NAME]" at bounding box center [403, 180] width 116 height 9
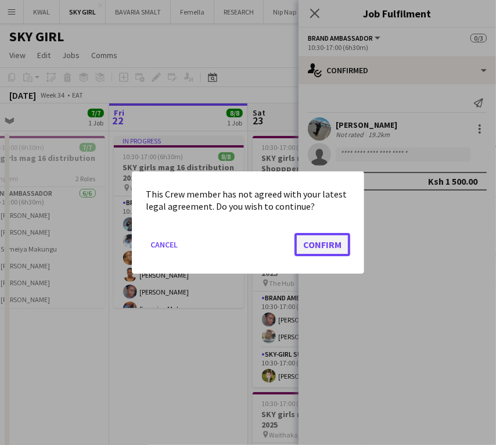
click at [325, 251] on button "Confirm" at bounding box center [322, 244] width 56 height 23
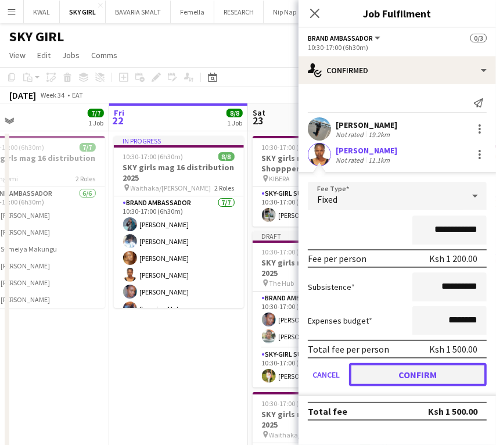
click at [430, 379] on button "Confirm" at bounding box center [418, 374] width 138 height 23
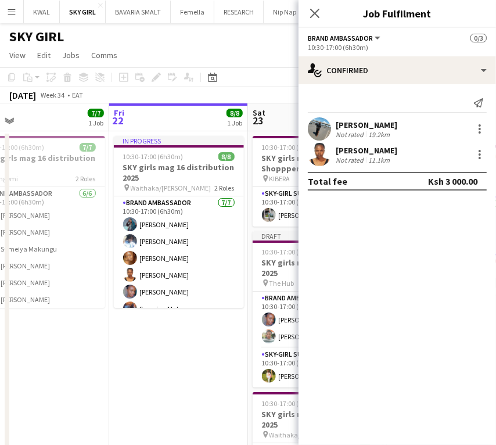
drag, startPoint x: 88, startPoint y: 378, endPoint x: 66, endPoint y: 373, distance: 23.2
click at [87, 378] on app-date-cell "10:30-17:00 (6h30m) 7/7 SKY girls mag 16 distribution 2025 pin [PERSON_NAME] 2 …" at bounding box center [39, 364] width 139 height 467
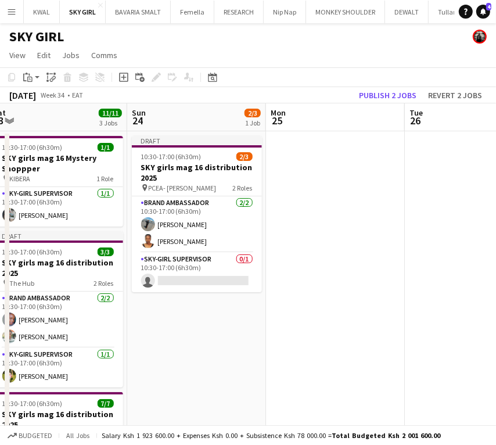
scroll to position [0, 429]
drag, startPoint x: 454, startPoint y: 323, endPoint x: 203, endPoint y: 325, distance: 250.9
click at [203, 325] on app-calendar-viewport "Wed 20 13/14 2 Jobs Thu 21 7/7 1 Job Fri 22 8/8 1 Job Sat 23 11/11 3 Jobs Sun 2…" at bounding box center [248, 350] width 496 height 495
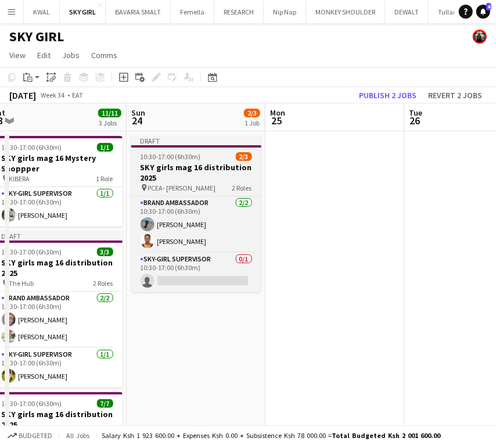
click at [185, 170] on h3 "SKY girls mag 16 distribution 2025" at bounding box center [196, 172] width 130 height 21
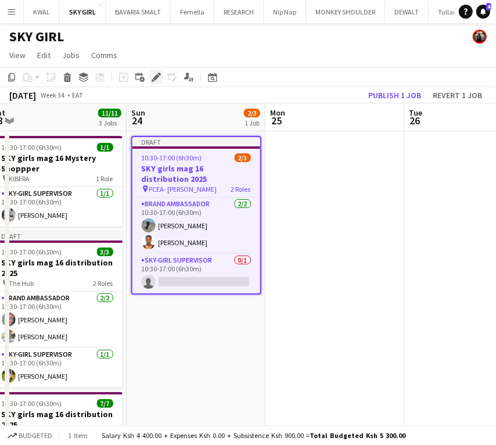
click at [156, 74] on icon at bounding box center [156, 77] width 6 height 6
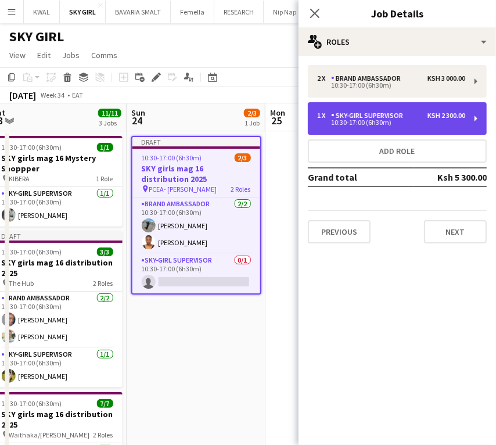
drag, startPoint x: 401, startPoint y: 109, endPoint x: 386, endPoint y: 107, distance: 14.7
click at [402, 109] on div "1 x SKY-GIRL SUPERVISOR [PERSON_NAME] 2 300.00 10:30-17:00 (6h30m)" at bounding box center [397, 118] width 179 height 33
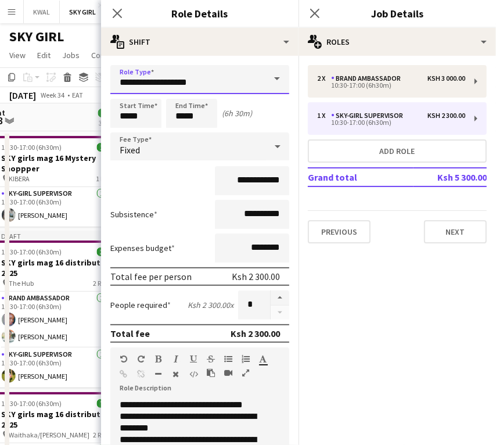
click at [185, 80] on input "**********" at bounding box center [199, 79] width 179 height 29
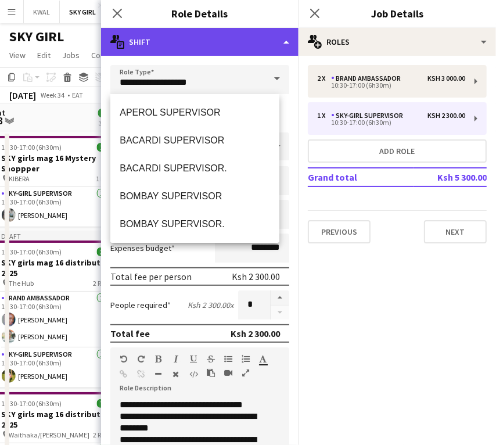
click at [201, 48] on div "multiple-actions-text Shift" at bounding box center [199, 42] width 197 height 28
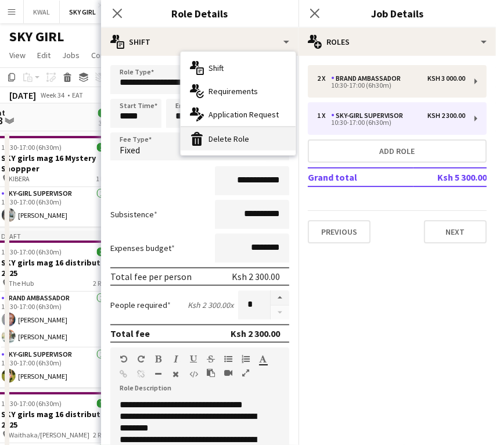
click at [222, 145] on div "bin-2 Delete Role" at bounding box center [238, 138] width 115 height 23
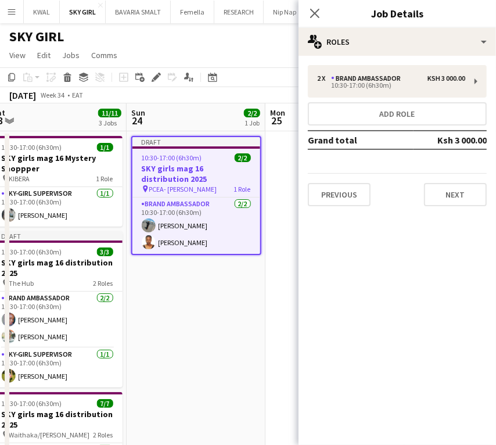
click at [184, 168] on h3 "SKY girls mag 16 distribution 2025" at bounding box center [196, 173] width 128 height 21
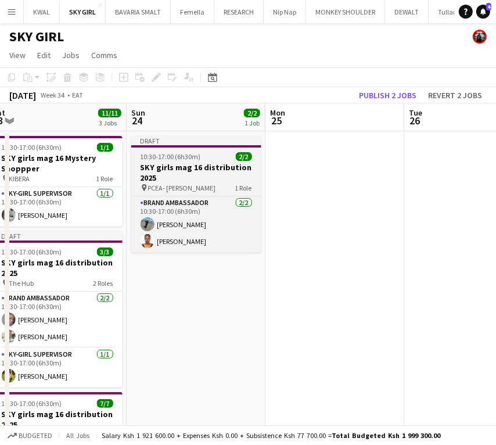
click at [181, 163] on h3 "SKY girls mag 16 distribution 2025" at bounding box center [196, 172] width 130 height 21
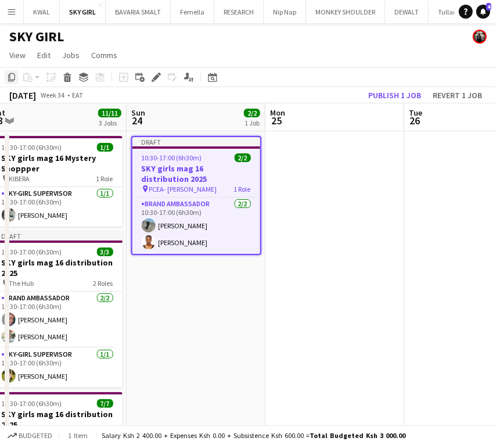
click at [9, 75] on icon "Copy" at bounding box center [11, 77] width 9 height 9
click at [174, 282] on app-date-cell "Draft 10:30-17:00 (6h30m) 2/2 SKY girls mag 16 distribution 2025 pin PCEA- [PER…" at bounding box center [196, 364] width 139 height 467
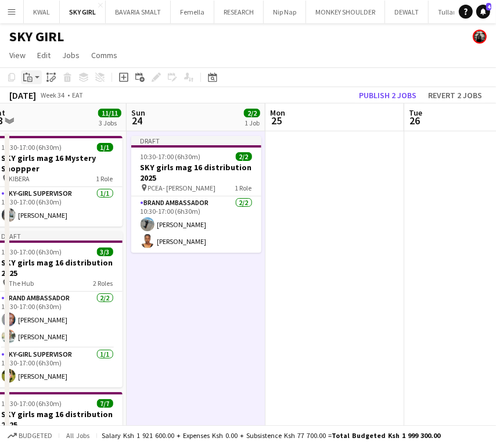
click at [35, 84] on app-action-btn "Paste" at bounding box center [31, 77] width 21 height 14
click at [42, 98] on link "Paste Ctrl+V" at bounding box center [85, 99] width 109 height 10
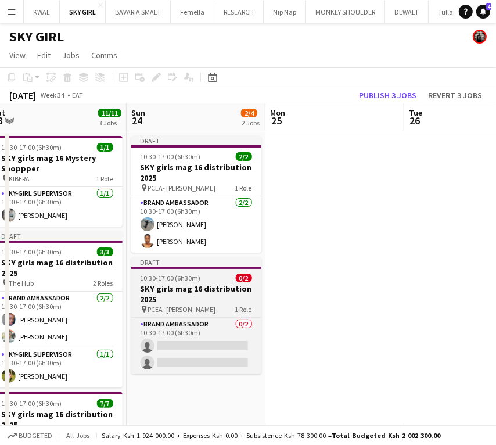
drag, startPoint x: 204, startPoint y: 293, endPoint x: 168, endPoint y: 261, distance: 48.1
click at [197, 291] on app-calendar-viewport "Wed 20 13/14 2 Jobs Thu 21 7/7 1 Job Fri 22 8/8 1 Job Sat 23 11/11 3 Jobs Sun 2…" at bounding box center [248, 350] width 496 height 495
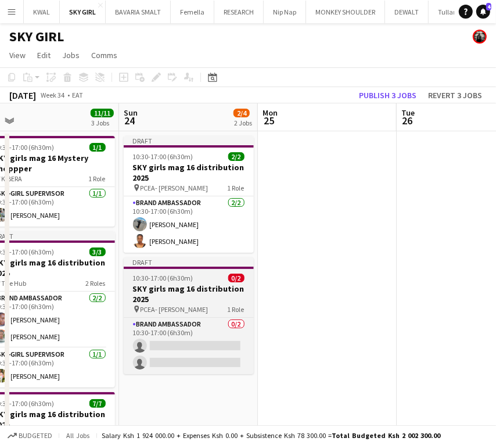
drag, startPoint x: 163, startPoint y: 287, endPoint x: 149, endPoint y: 265, distance: 26.9
click at [163, 287] on h3 "SKY girls mag 16 distribution 2025" at bounding box center [189, 293] width 130 height 21
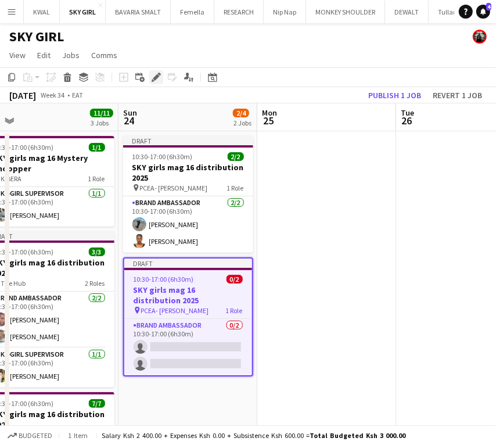
click at [153, 74] on icon "Edit" at bounding box center [156, 77] width 9 height 9
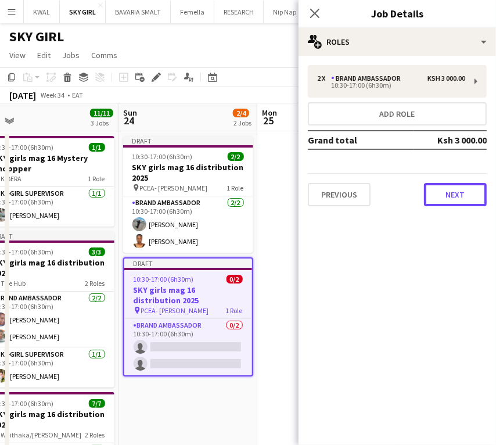
drag, startPoint x: 445, startPoint y: 195, endPoint x: 404, endPoint y: 174, distance: 46.5
click at [444, 195] on button "Next" at bounding box center [455, 194] width 63 height 23
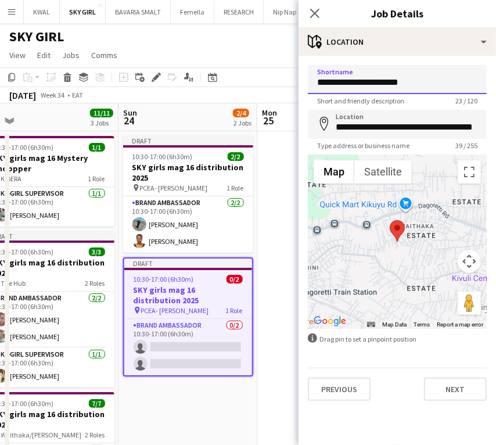
drag, startPoint x: 418, startPoint y: 82, endPoint x: 307, endPoint y: 86, distance: 111.0
click at [299, 86] on form "**********" at bounding box center [397, 233] width 197 height 336
paste input
type input "**********"
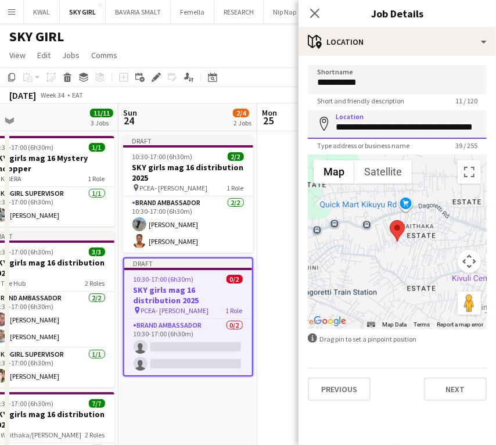
scroll to position [0, 20]
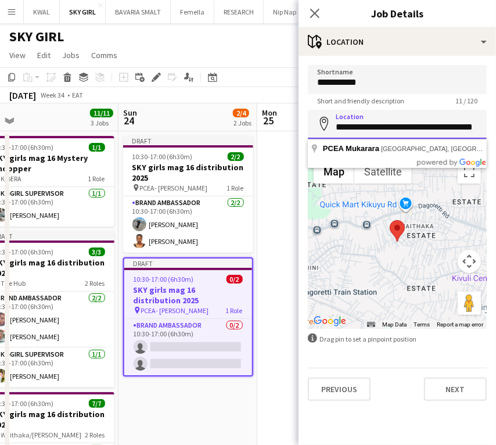
drag, startPoint x: 336, startPoint y: 124, endPoint x: 514, endPoint y: 104, distance: 179.4
click at [495, 104] on html "Menu Boards Boards Boards All jobs Status Workforce Workforce My Workforce Recr…" at bounding box center [248, 309] width 496 height 618
paste input
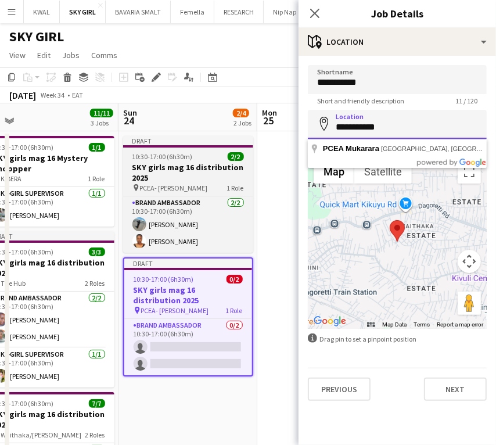
scroll to position [0, 0]
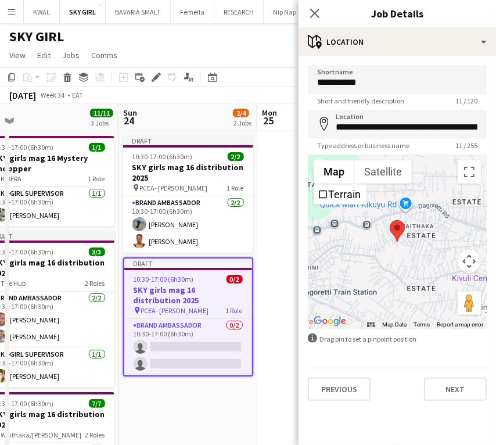
type input "**********"
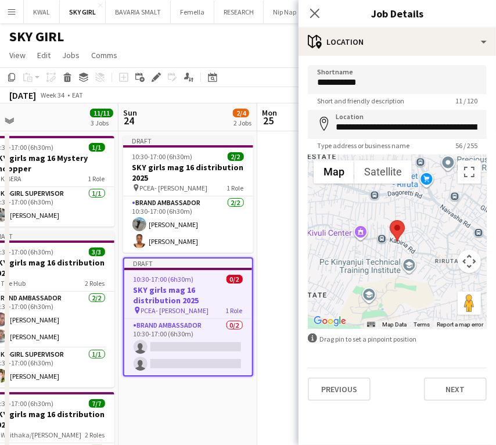
click at [186, 390] on app-date-cell "Draft 10:30-17:00 (6h30m) 2/2 SKY girls mag 16 distribution 2025 pin PCEA- [PER…" at bounding box center [187, 364] width 139 height 467
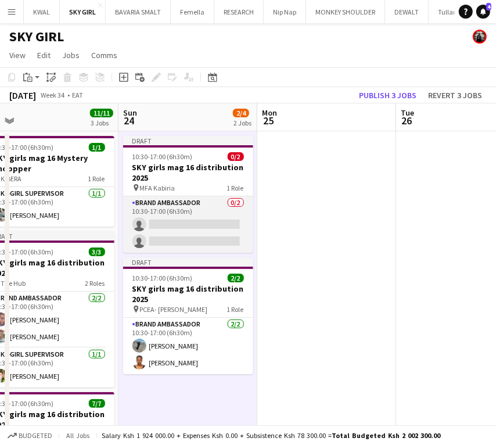
click at [225, 233] on app-card-role "Brand Ambassador 0/2 10:30-17:00 (6h30m) single-neutral-actions single-neutral-…" at bounding box center [188, 224] width 130 height 56
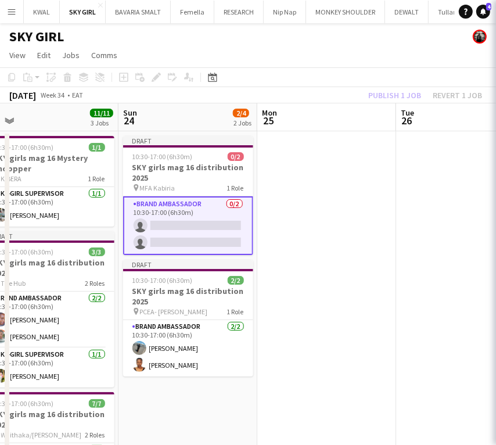
scroll to position [0, 436]
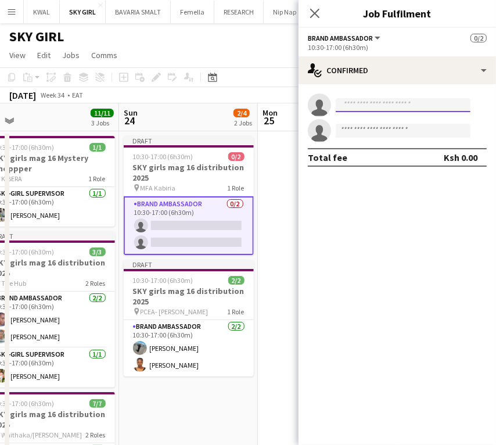
click at [359, 101] on input at bounding box center [403, 105] width 135 height 14
paste input "**********"
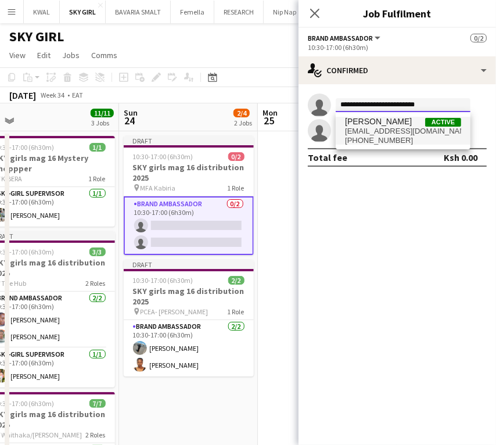
type input "**********"
click at [364, 141] on span "[PHONE_NUMBER]" at bounding box center [403, 140] width 116 height 9
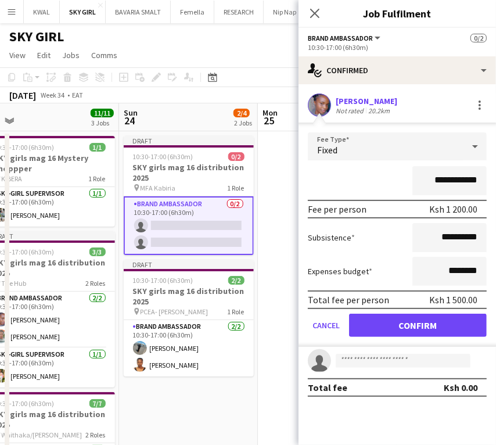
click at [401, 312] on form "**********" at bounding box center [397, 239] width 197 height 214
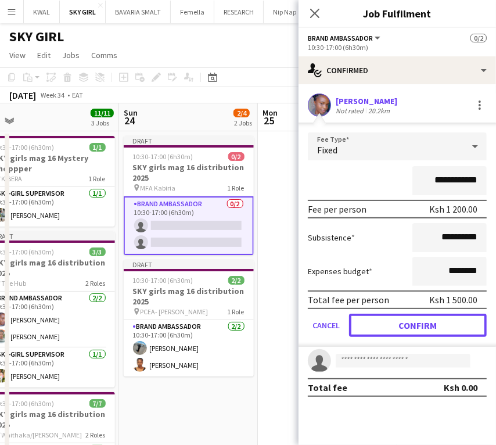
drag, startPoint x: 395, startPoint y: 329, endPoint x: 366, endPoint y: 321, distance: 29.6
click at [394, 329] on button "Confirm" at bounding box center [418, 325] width 138 height 23
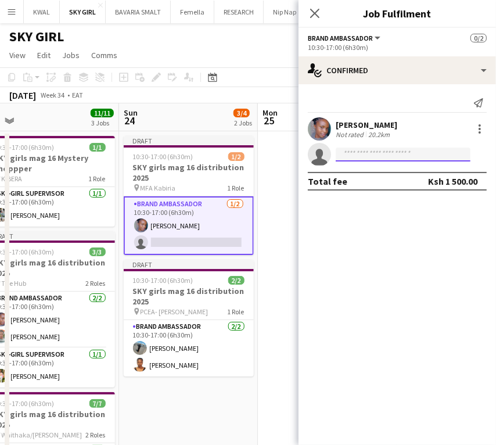
click at [358, 156] on input at bounding box center [403, 155] width 135 height 14
paste input "**********"
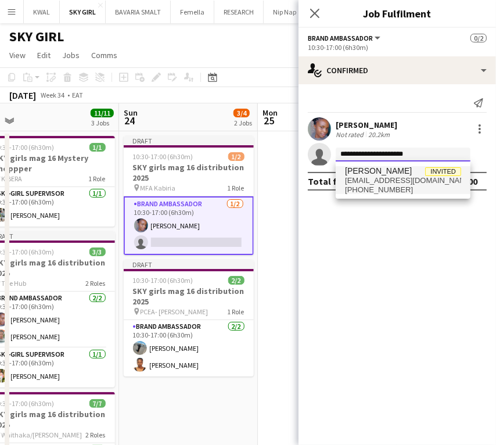
type input "**********"
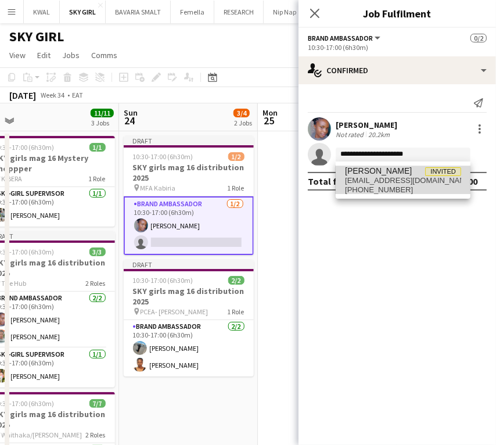
click at [395, 176] on span "[EMAIL_ADDRESS][DOMAIN_NAME]" at bounding box center [403, 180] width 116 height 9
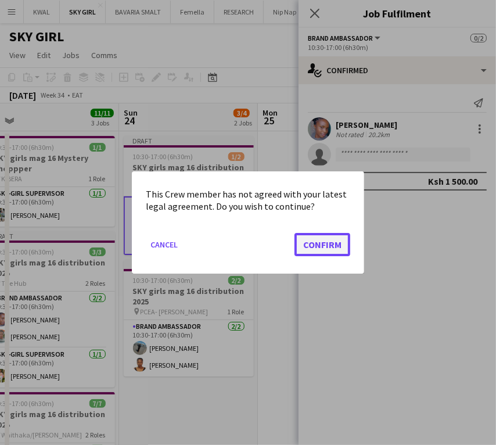
click at [339, 237] on button "Confirm" at bounding box center [322, 244] width 56 height 23
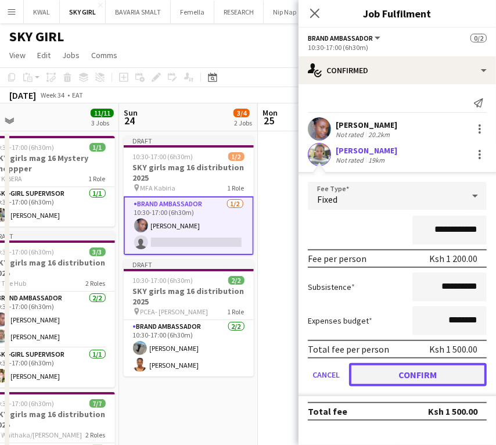
drag, startPoint x: 403, startPoint y: 370, endPoint x: 323, endPoint y: 345, distance: 83.9
click at [402, 370] on button "Confirm" at bounding box center [418, 374] width 138 height 23
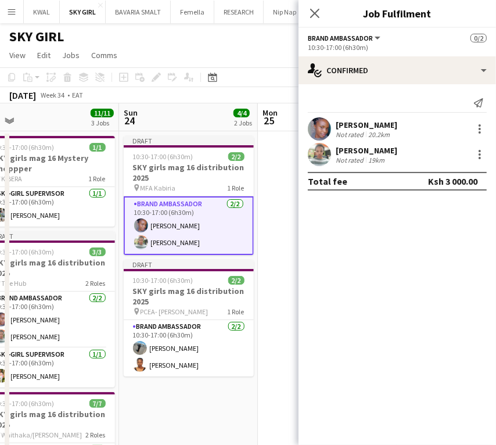
click at [279, 276] on app-date-cell at bounding box center [327, 364] width 139 height 467
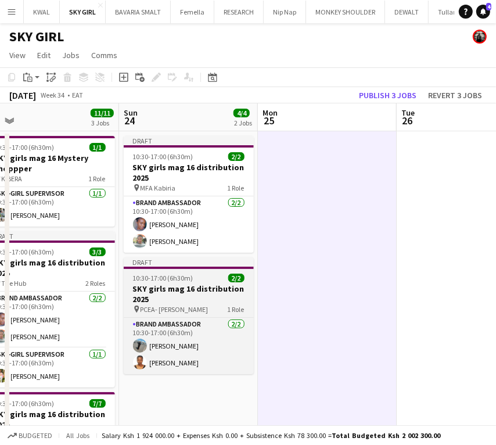
click at [163, 289] on h3 "SKY girls mag 16 distribution 2025" at bounding box center [189, 293] width 130 height 21
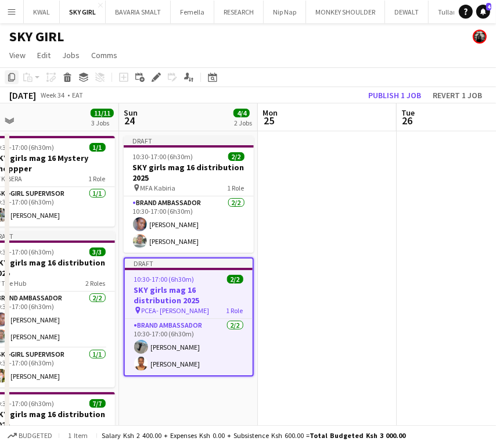
click at [10, 73] on icon at bounding box center [11, 77] width 7 height 8
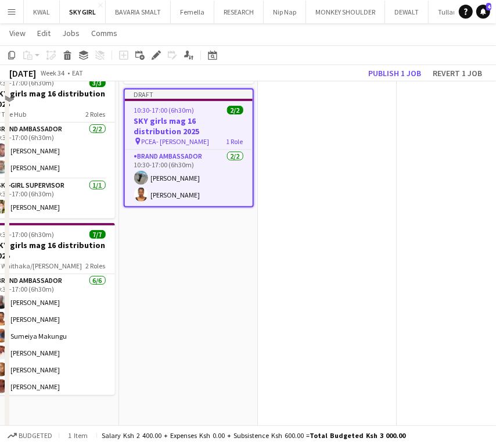
scroll to position [172, 0]
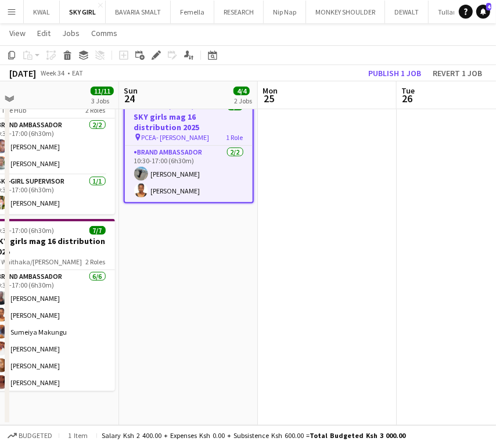
drag, startPoint x: 222, startPoint y: 261, endPoint x: 197, endPoint y: 251, distance: 26.5
click at [219, 261] on app-date-cell "Draft 10:30-17:00 (6h30m) 2/2 SKY girls mag 16 distribution 2025 pin MFA Kabiri…" at bounding box center [188, 191] width 139 height 467
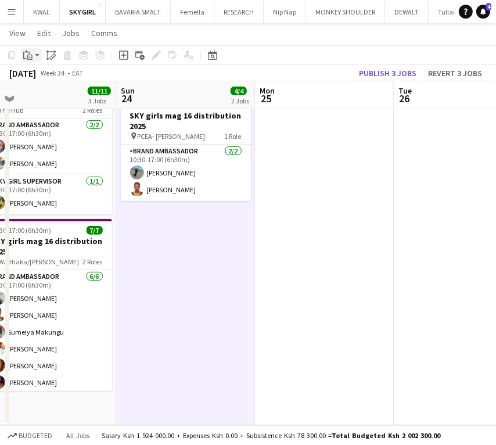
click at [37, 57] on app-action-btn "Paste" at bounding box center [31, 55] width 21 height 14
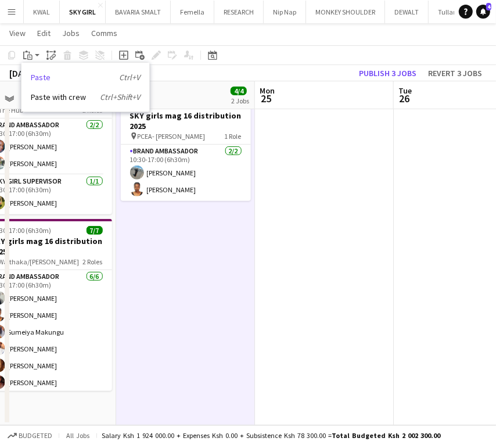
click at [39, 78] on link "Paste Ctrl+V" at bounding box center [85, 77] width 109 height 10
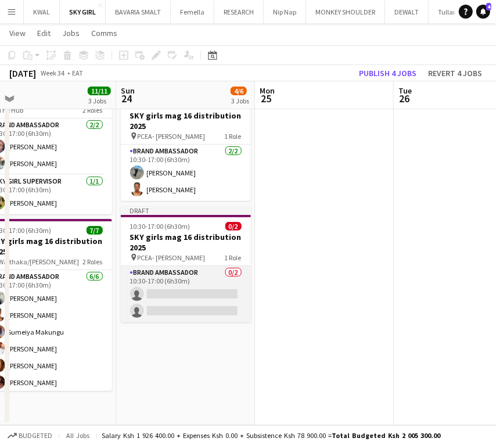
click at [218, 296] on app-card-role "Brand Ambassador 0/2 10:30-17:00 (6h30m) single-neutral-actions single-neutral-…" at bounding box center [186, 294] width 130 height 56
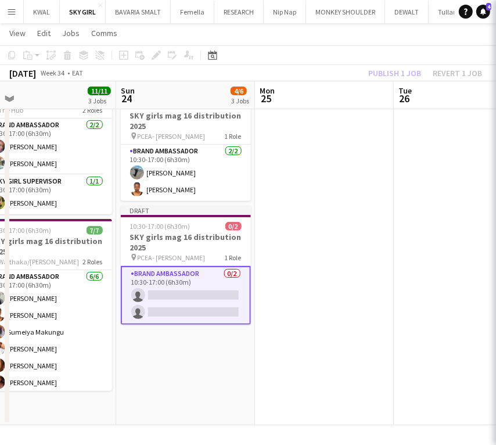
scroll to position [0, 440]
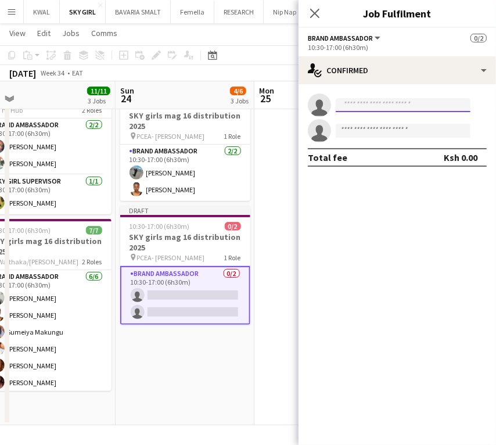
click at [373, 105] on input at bounding box center [403, 105] width 135 height 14
paste input "**********"
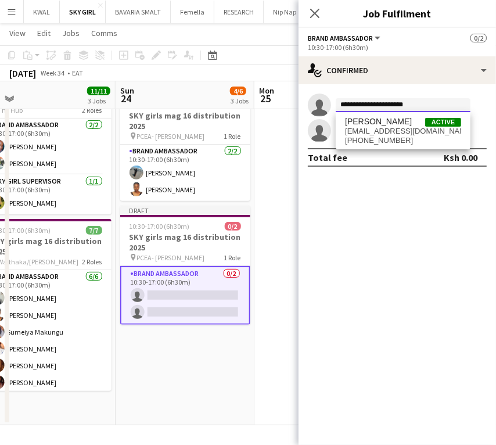
type input "**********"
click at [376, 123] on span "[PERSON_NAME]" at bounding box center [378, 122] width 67 height 10
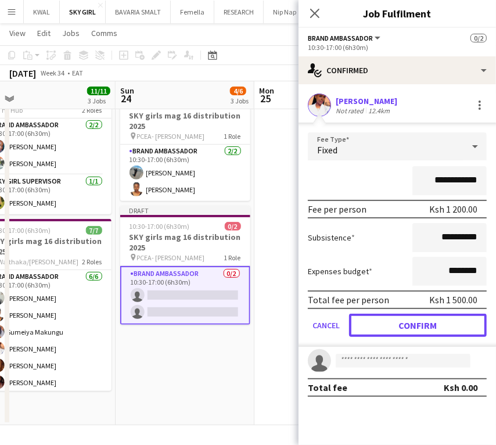
drag, startPoint x: 410, startPoint y: 326, endPoint x: 390, endPoint y: 321, distance: 21.0
click at [409, 326] on button "Confirm" at bounding box center [418, 325] width 138 height 23
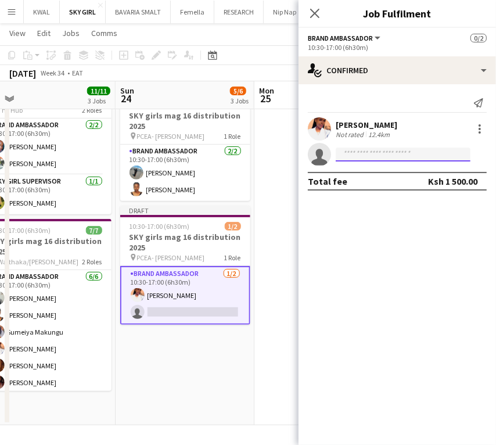
click at [370, 149] on input at bounding box center [403, 155] width 135 height 14
paste input "**********"
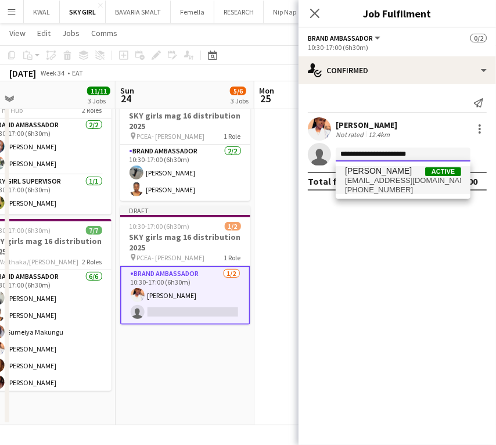
type input "**********"
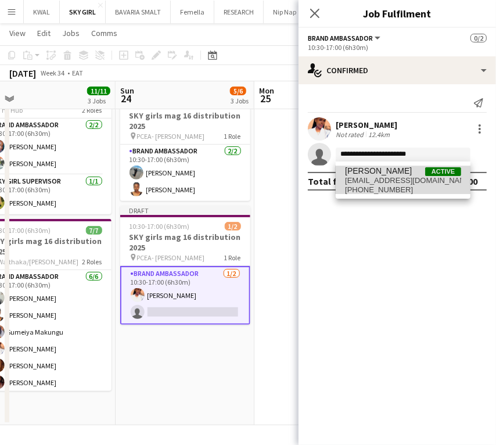
click at [383, 177] on span "[EMAIL_ADDRESS][DOMAIN_NAME]" at bounding box center [403, 180] width 116 height 9
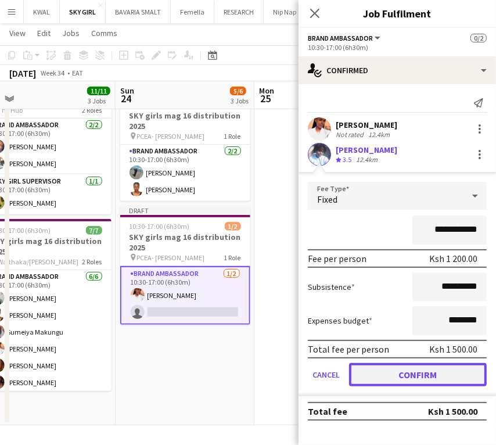
click at [423, 368] on button "Confirm" at bounding box center [418, 374] width 138 height 23
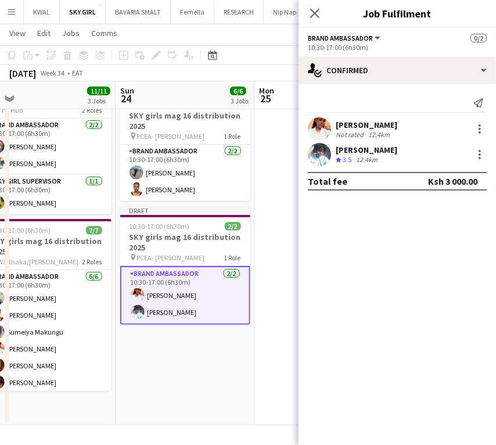
click at [262, 362] on app-date-cell at bounding box center [323, 191] width 139 height 467
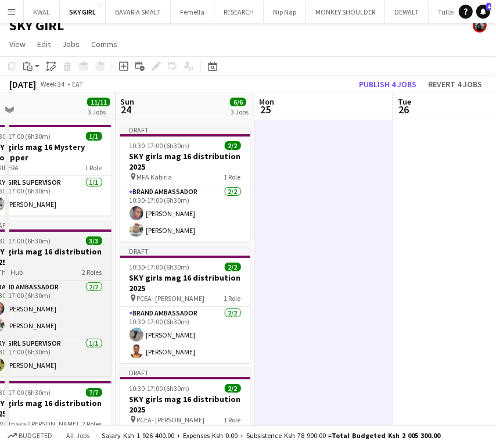
scroll to position [0, 0]
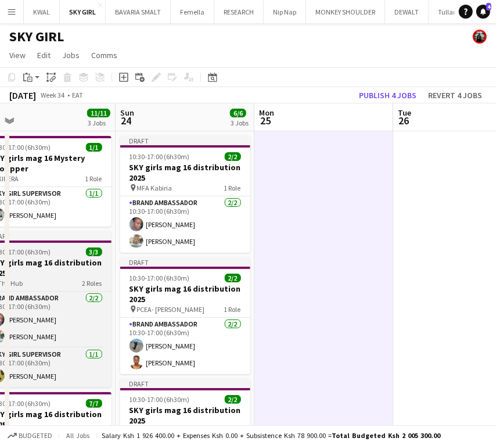
click at [48, 262] on h3 "SKY girls mag 16 distribution 2025" at bounding box center [46, 267] width 130 height 21
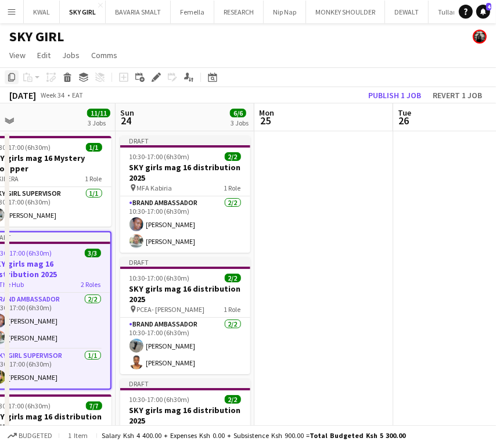
click at [14, 78] on icon at bounding box center [11, 77] width 7 height 8
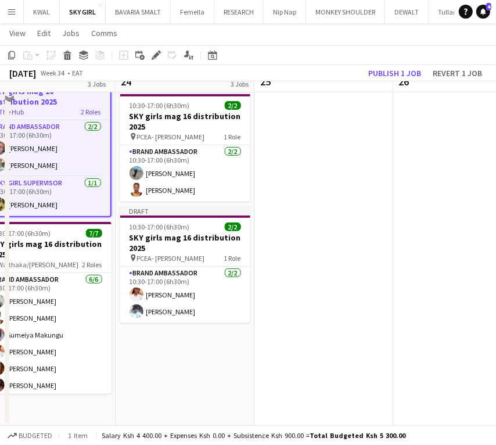
scroll to position [172, 0]
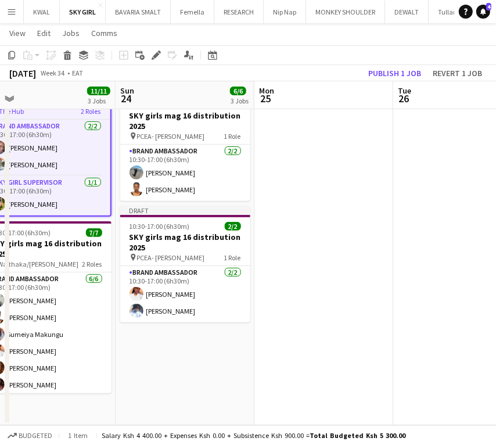
click at [182, 351] on app-date-cell "Draft 10:30-17:00 (6h30m) 2/2 SKY girls mag 16 distribution 2025 pin MFA Kabiri…" at bounding box center [185, 191] width 139 height 467
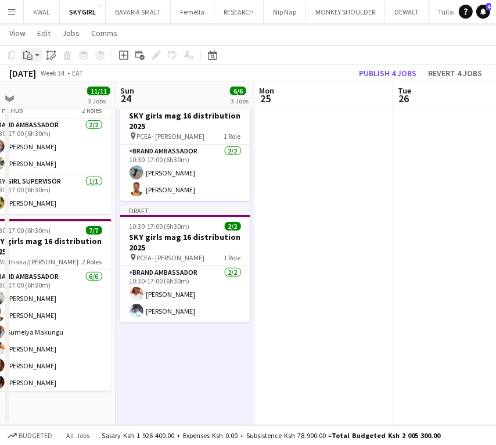
click at [36, 60] on app-action-btn "Paste" at bounding box center [31, 55] width 21 height 14
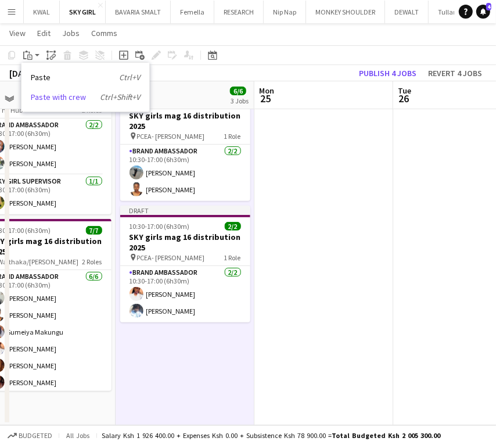
click at [48, 95] on link "Paste with crew Ctrl+Shift+V" at bounding box center [85, 97] width 109 height 10
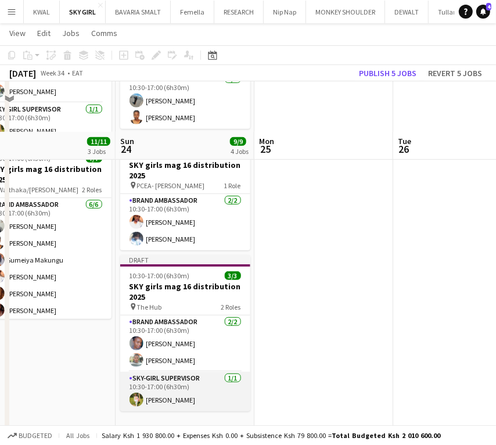
scroll to position [296, 0]
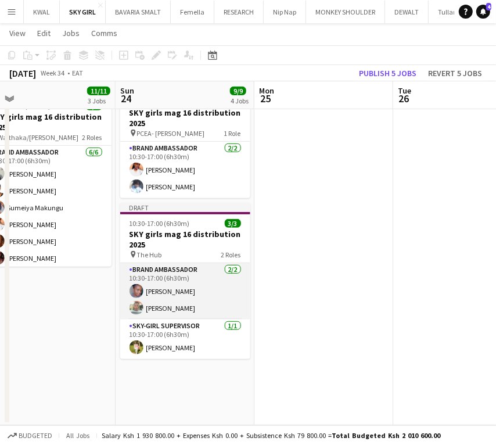
click at [187, 292] on app-card-role "Brand Ambassador [DATE] 10:30-17:00 (6h30m) [PERSON_NAME]" at bounding box center [185, 291] width 130 height 56
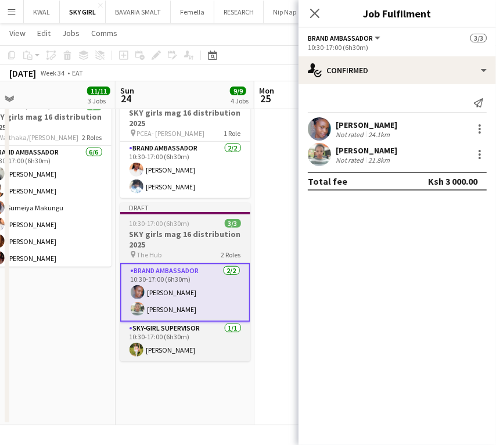
click at [188, 232] on h3 "SKY girls mag 16 distribution 2025" at bounding box center [185, 239] width 130 height 21
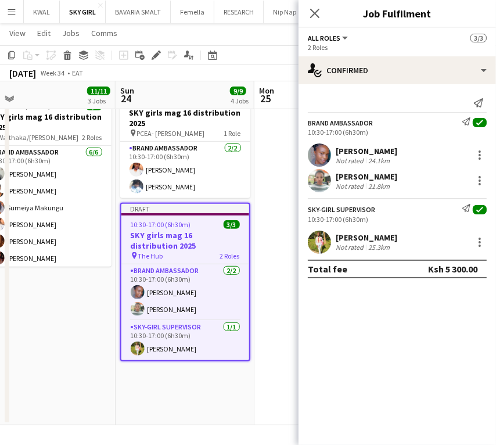
click at [182, 230] on h3 "SKY girls mag 16 distribution 2025" at bounding box center [185, 240] width 128 height 21
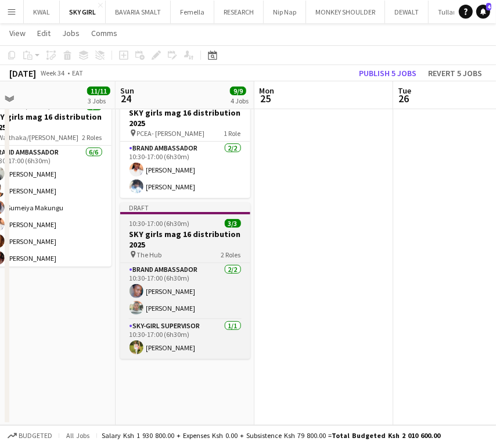
click at [158, 229] on h3 "SKY girls mag 16 distribution 2025" at bounding box center [185, 239] width 130 height 21
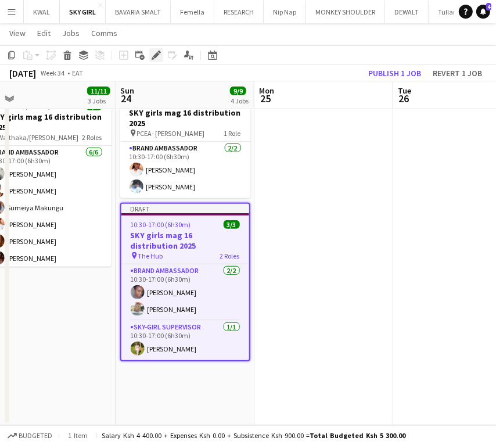
click at [153, 51] on icon "Edit" at bounding box center [156, 55] width 9 height 9
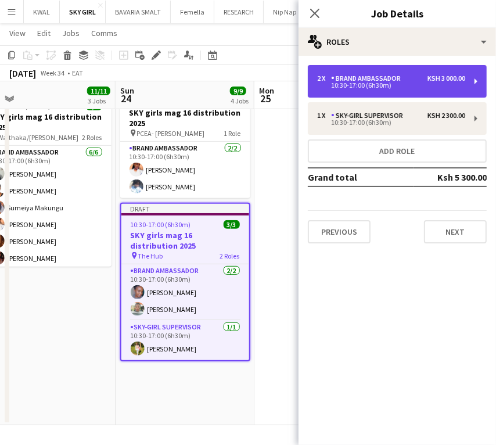
click at [383, 77] on div "Brand Ambassador" at bounding box center [368, 78] width 74 height 8
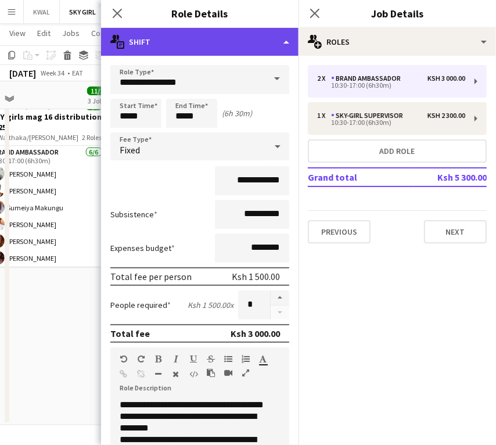
click at [203, 49] on div "multiple-actions-text Shift" at bounding box center [199, 42] width 197 height 28
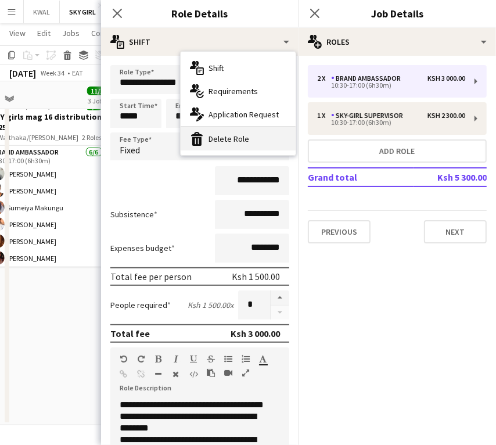
click at [214, 142] on div "bin-2 Delete Role" at bounding box center [238, 138] width 115 height 23
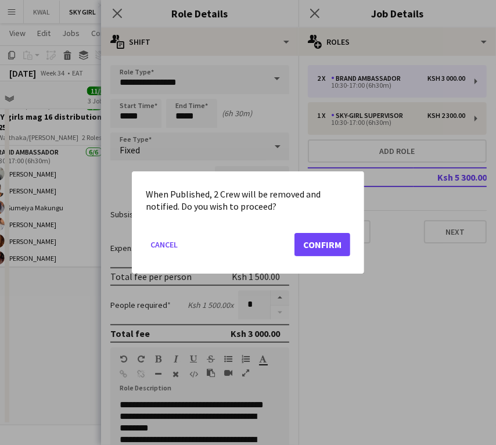
scroll to position [0, 0]
click at [316, 249] on button "Confirm" at bounding box center [322, 244] width 56 height 23
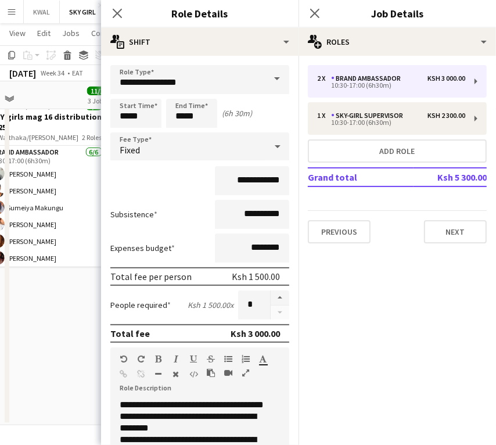
scroll to position [296, 0]
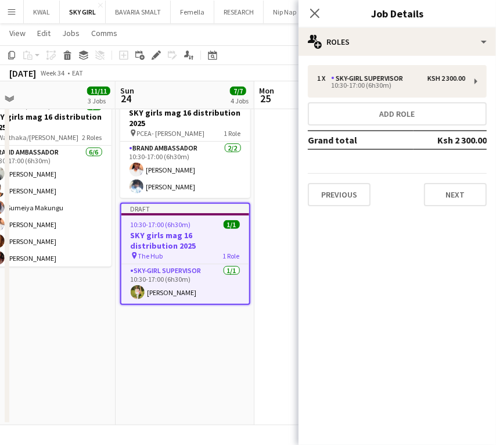
click at [232, 370] on app-date-cell "Draft 10:30-17:00 (6h30m) 2/2 SKY girls mag 16 distribution 2025 pin MFA Kabiri…" at bounding box center [185, 129] width 139 height 591
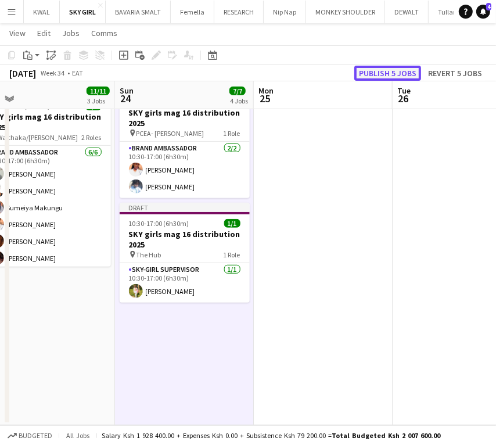
click at [381, 68] on button "Publish 5 jobs" at bounding box center [387, 73] width 67 height 15
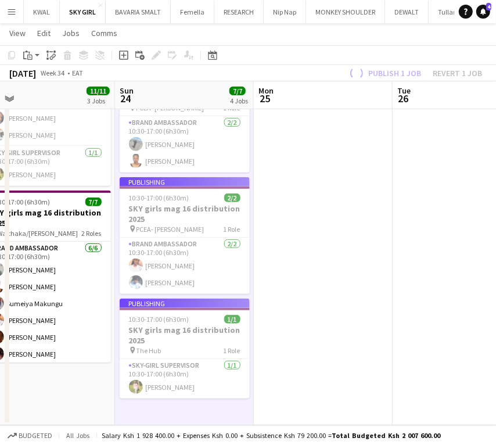
scroll to position [200, 0]
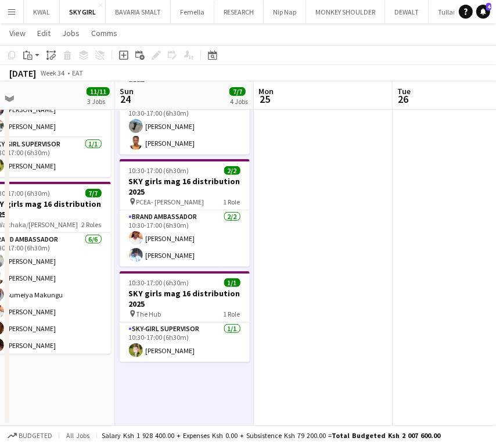
click at [218, 373] on app-date-cell "10:30-17:00 (6h30m) 2/2 SKY girls mag 16 distribution 2025 pin MFA Kabiria 1 Ro…" at bounding box center [184, 177] width 139 height 495
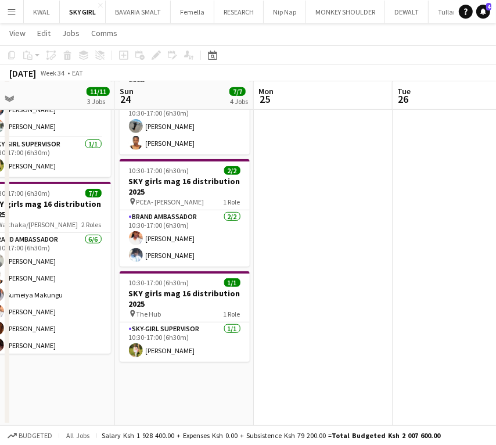
click at [220, 383] on app-date-cell "10:30-17:00 (6h30m) 2/2 SKY girls mag 16 distribution 2025 pin MFA Kabiria 1 Ro…" at bounding box center [184, 177] width 139 height 495
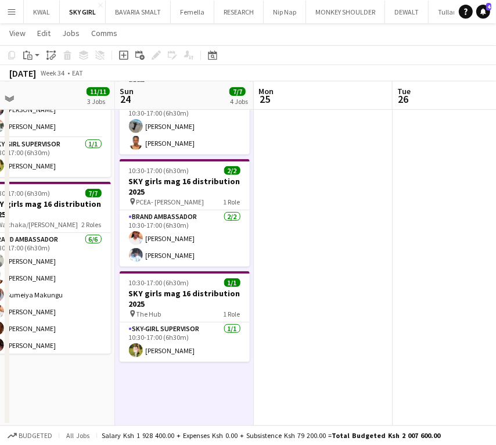
click at [357, 152] on app-date-cell at bounding box center [323, 177] width 139 height 495
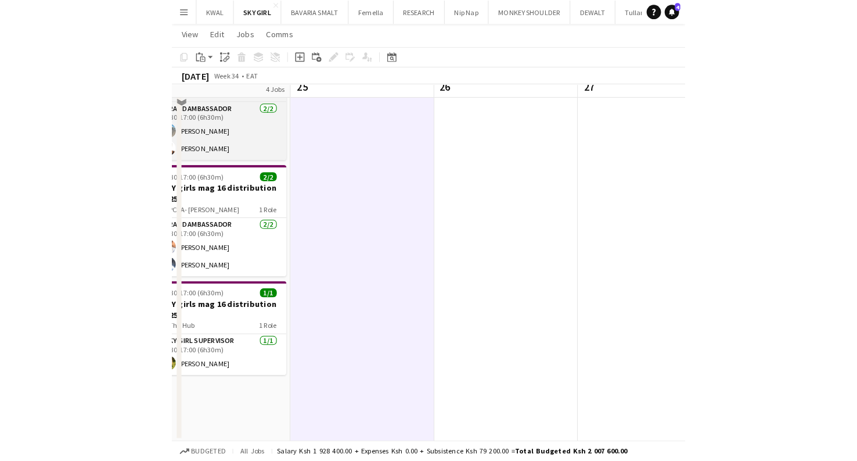
scroll to position [185, 0]
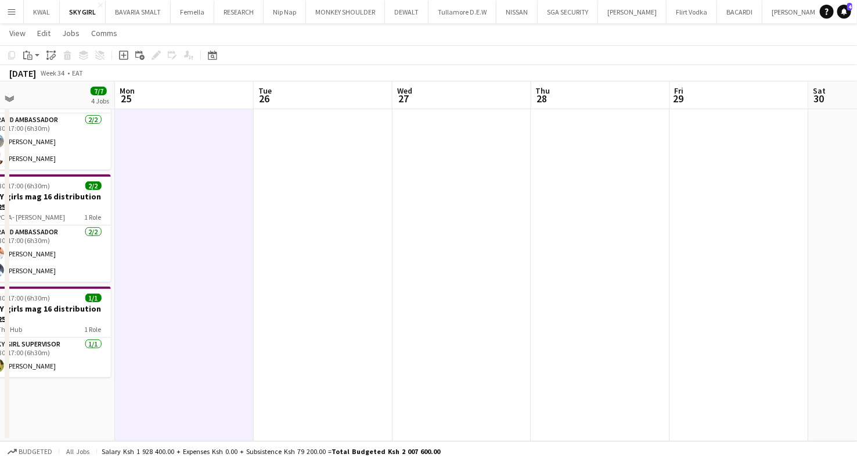
click at [0, 10] on button "Menu" at bounding box center [11, 11] width 23 height 23
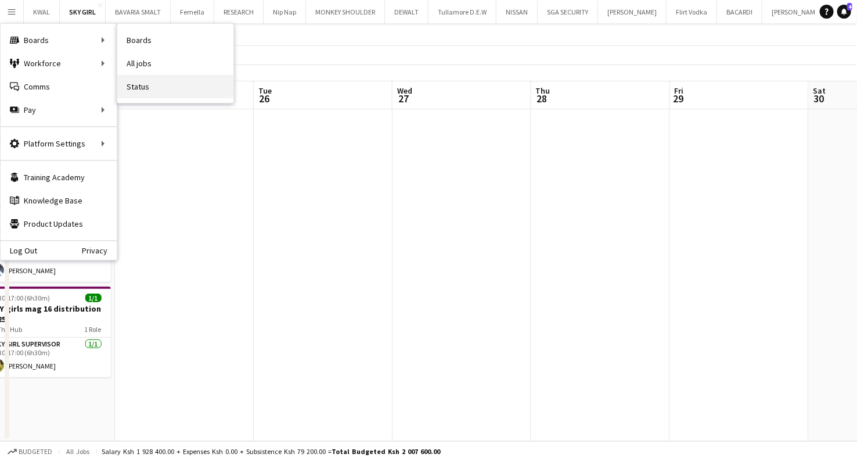
click at [136, 90] on link "Status" at bounding box center [175, 86] width 116 height 23
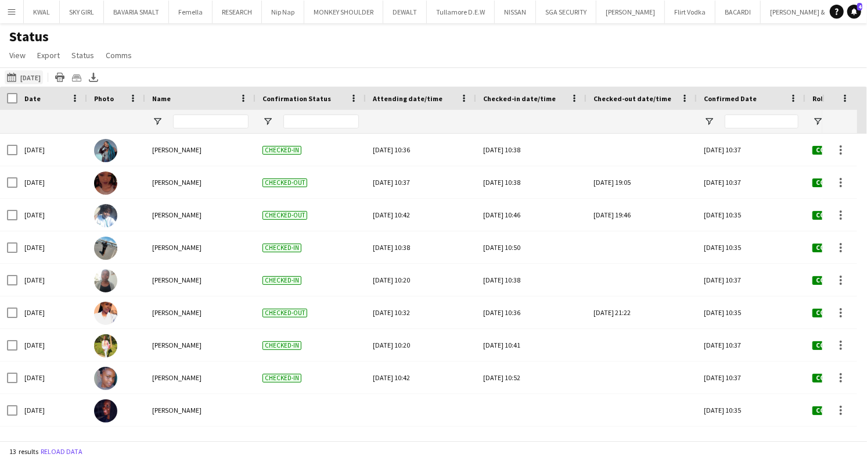
click at [23, 77] on button "[DATE] to [DATE] [DATE]" at bounding box center [24, 77] width 38 height 14
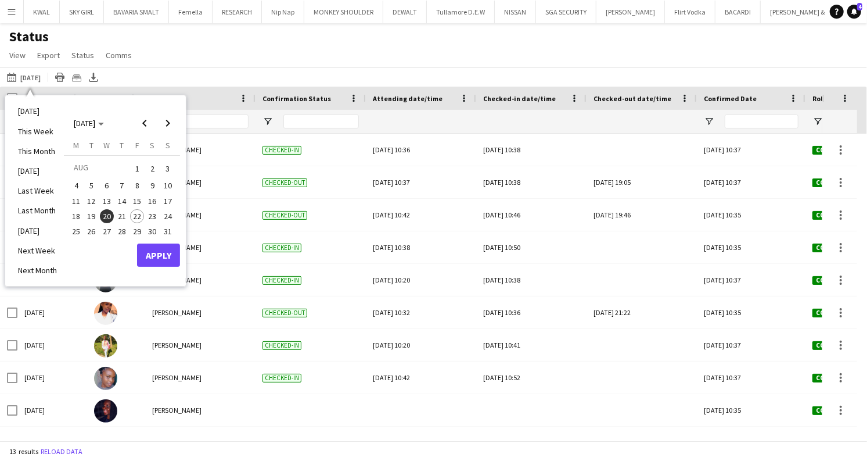
click at [79, 215] on span "18" at bounding box center [76, 216] width 14 height 14
click at [170, 217] on span "24" at bounding box center [168, 216] width 14 height 14
click at [158, 253] on button "Apply" at bounding box center [158, 254] width 43 height 23
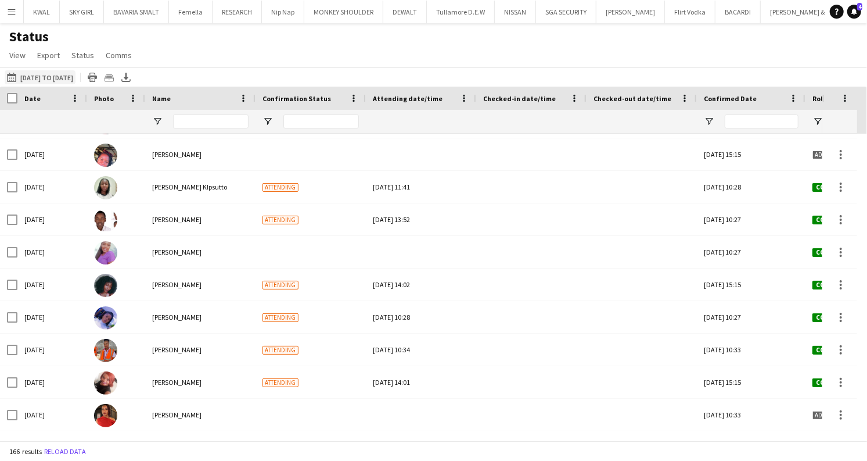
click at [66, 78] on button "[DATE] to [DATE] [DATE] to [DATE]" at bounding box center [40, 77] width 71 height 14
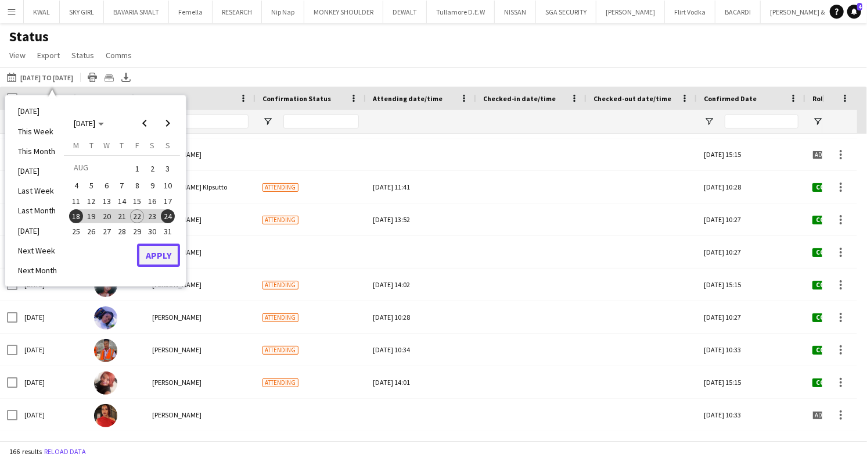
click at [160, 253] on button "Apply" at bounding box center [158, 254] width 43 height 23
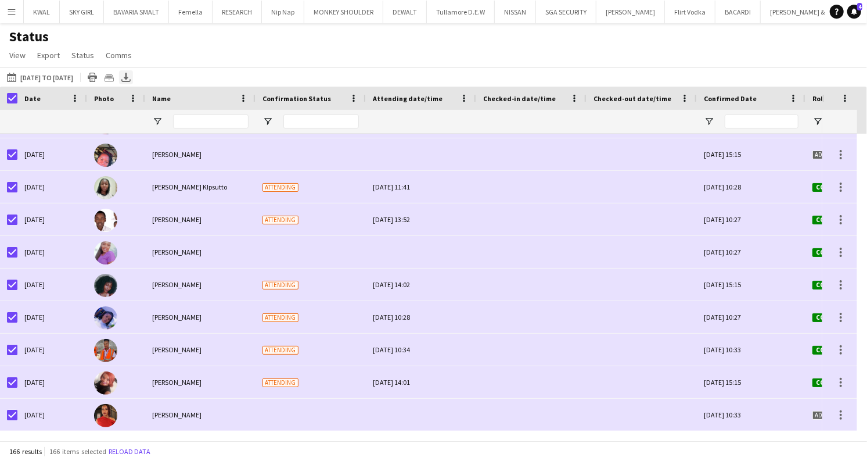
click at [131, 80] on icon "Export XLSX" at bounding box center [125, 77] width 9 height 9
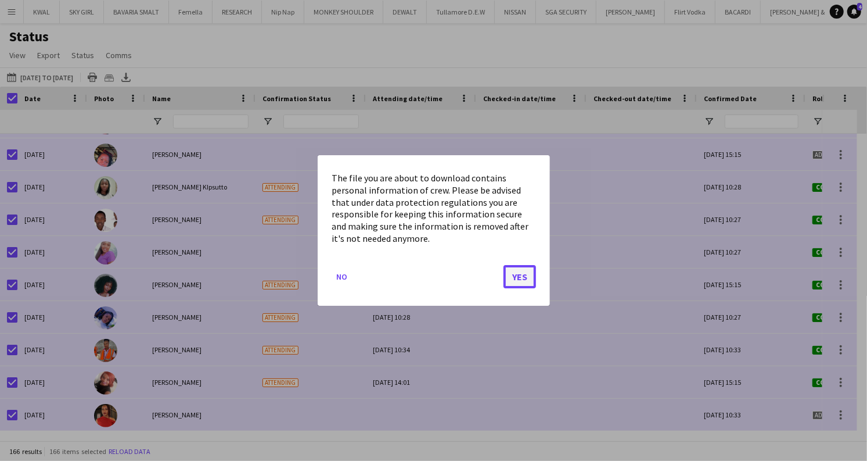
click at [495, 279] on button "Yes" at bounding box center [520, 276] width 33 height 23
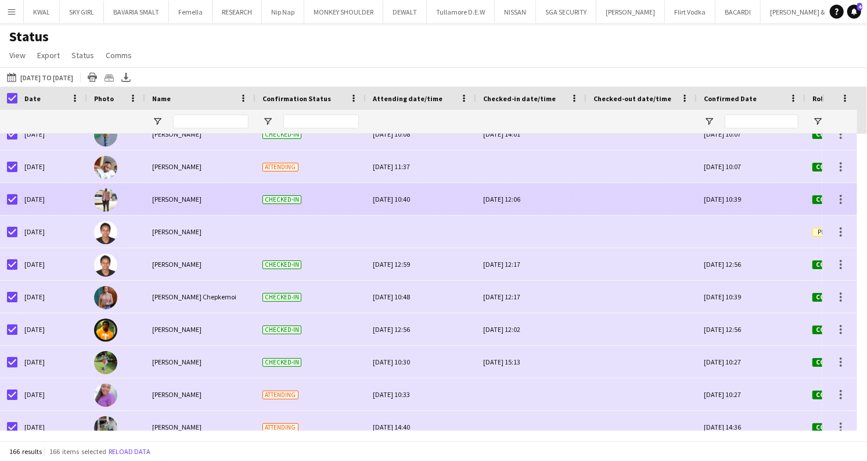
scroll to position [2135, 0]
